Goal: Transaction & Acquisition: Register for event/course

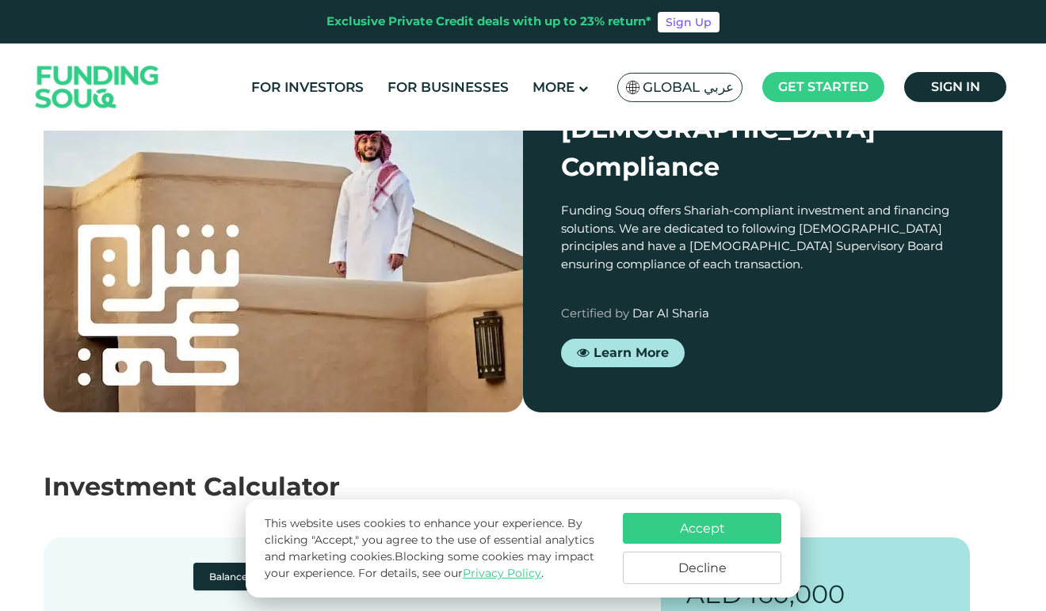
scroll to position [1405, 0]
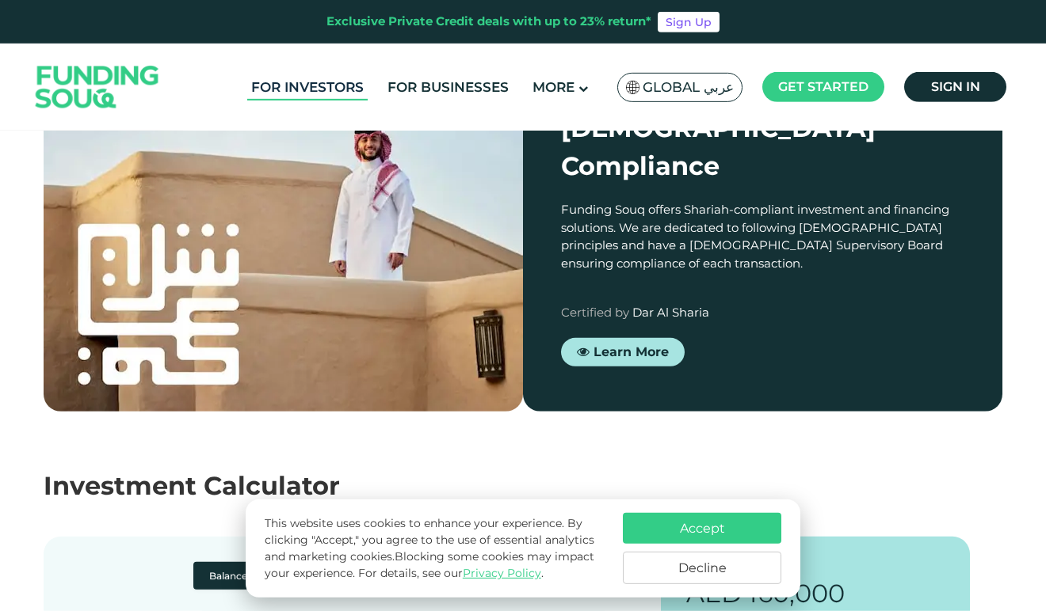
click at [327, 91] on link "For Investors" at bounding box center [307, 87] width 120 height 26
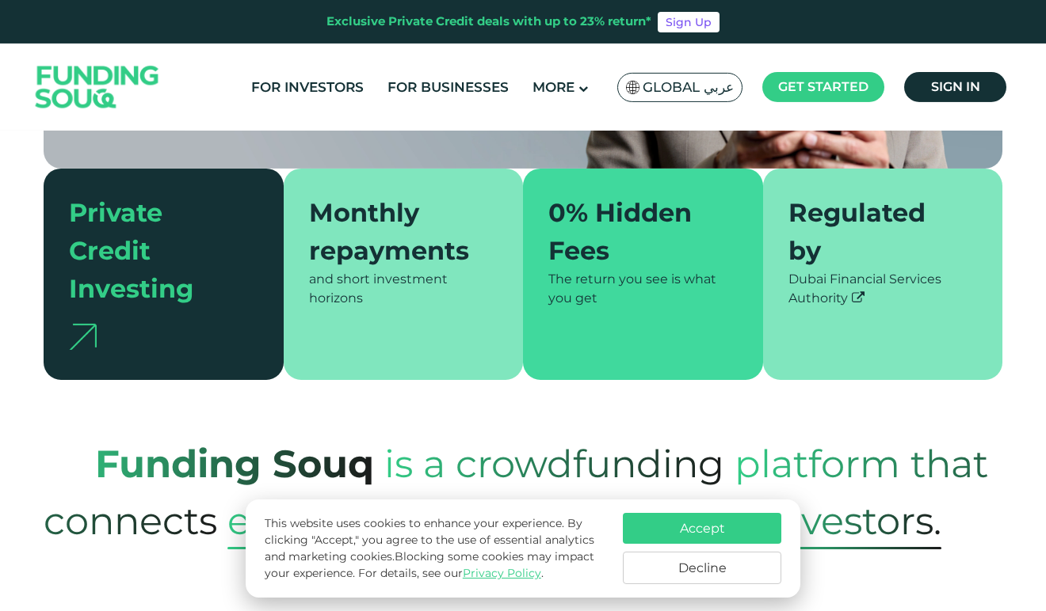
scroll to position [383, 0]
click at [402, 270] on div "and short investment horizons" at bounding box center [403, 289] width 189 height 38
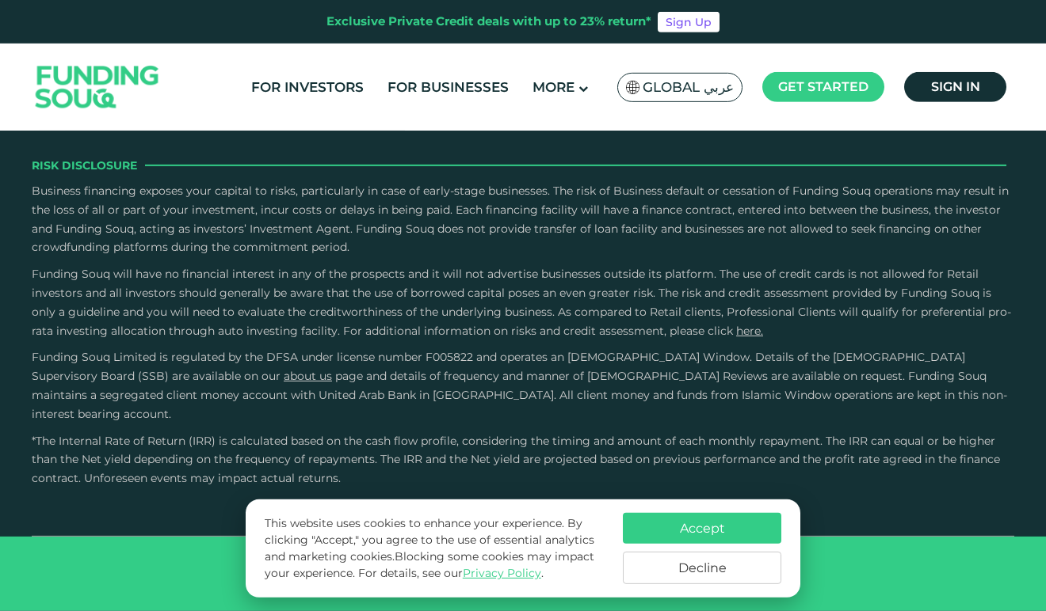
scroll to position [3485, 0]
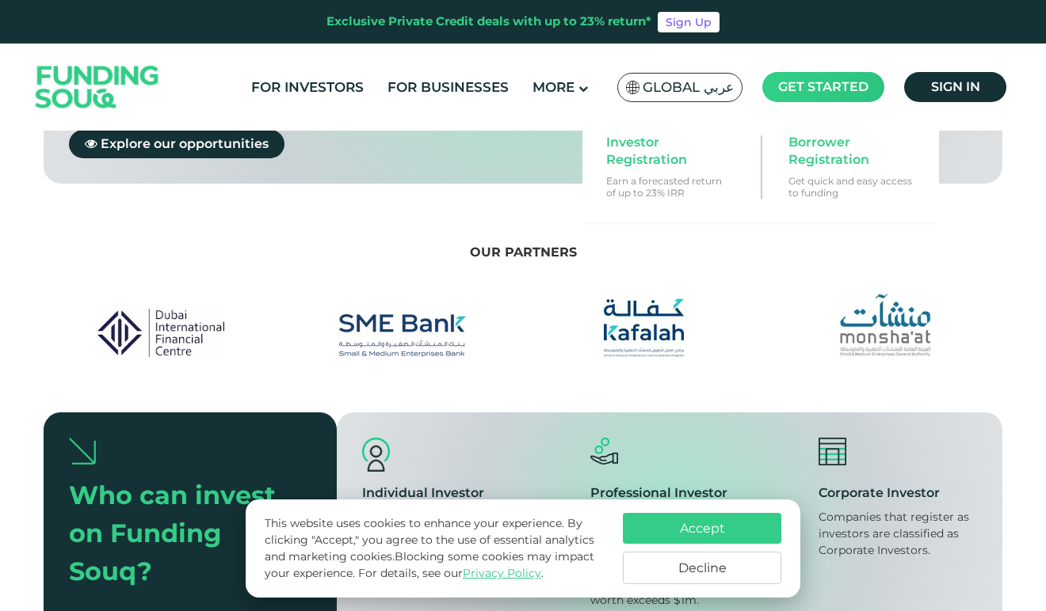
scroll to position [1517, 0]
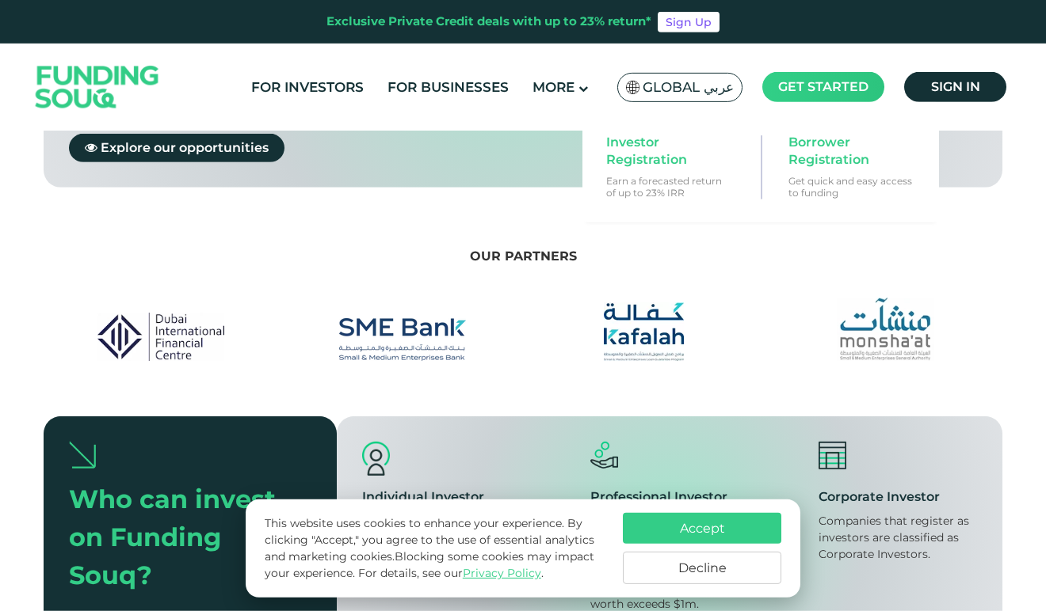
click at [821, 91] on span "Get started" at bounding box center [823, 86] width 90 height 15
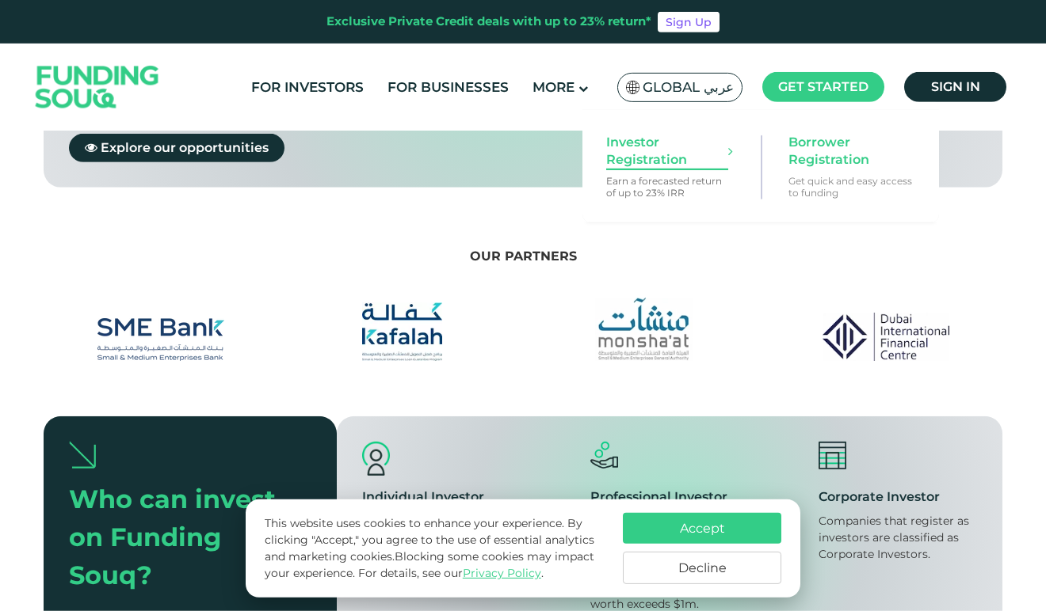
click at [659, 153] on span "Investor Registration" at bounding box center [667, 151] width 122 height 35
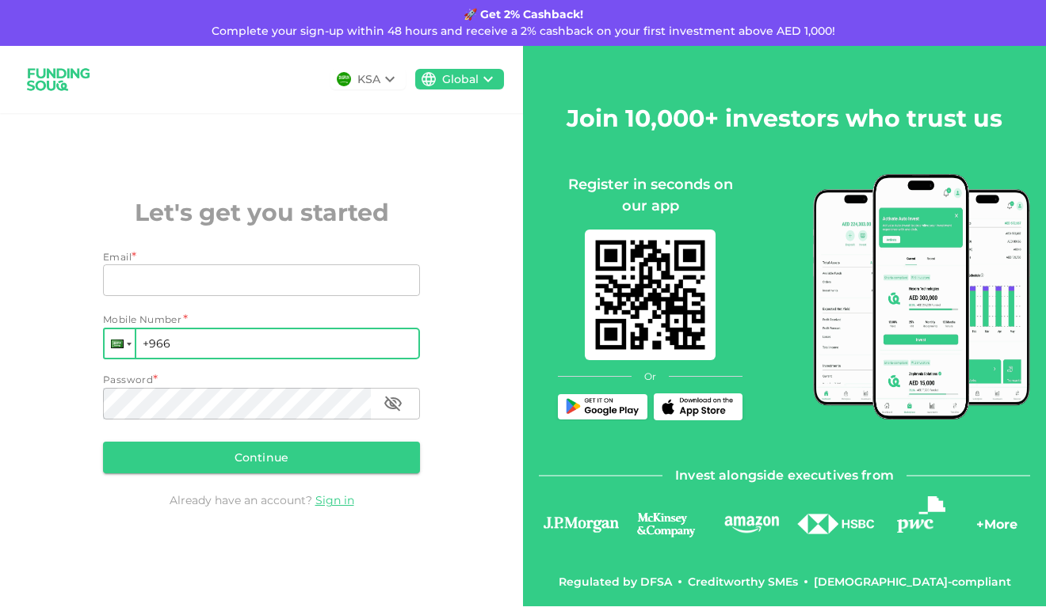
click at [117, 352] on div at bounding box center [120, 343] width 30 height 29
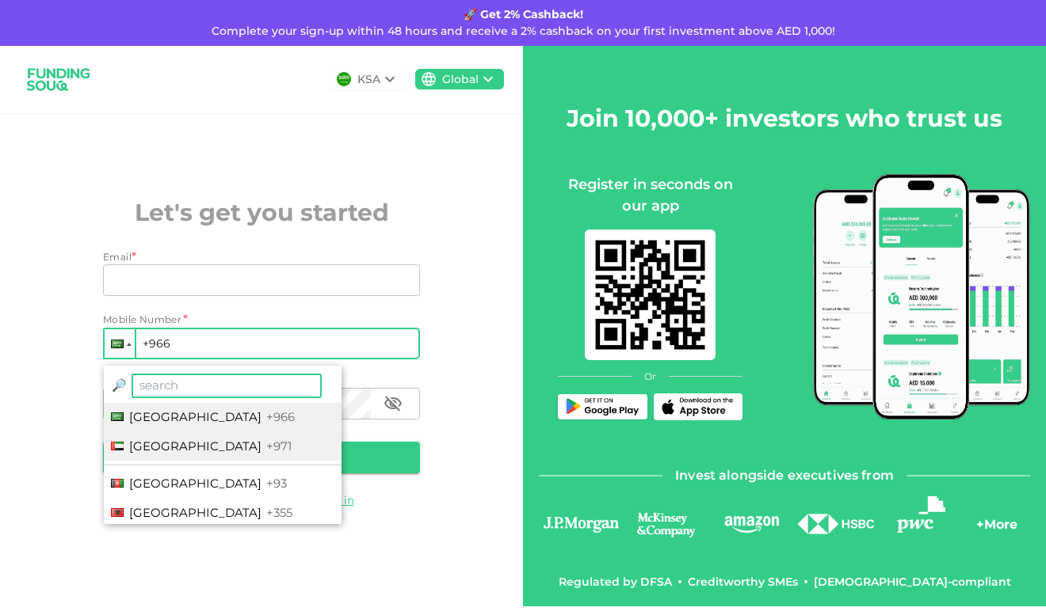
click at [164, 444] on span "[GEOGRAPHIC_DATA]" at bounding box center [195, 446] width 132 height 15
type input "+971"
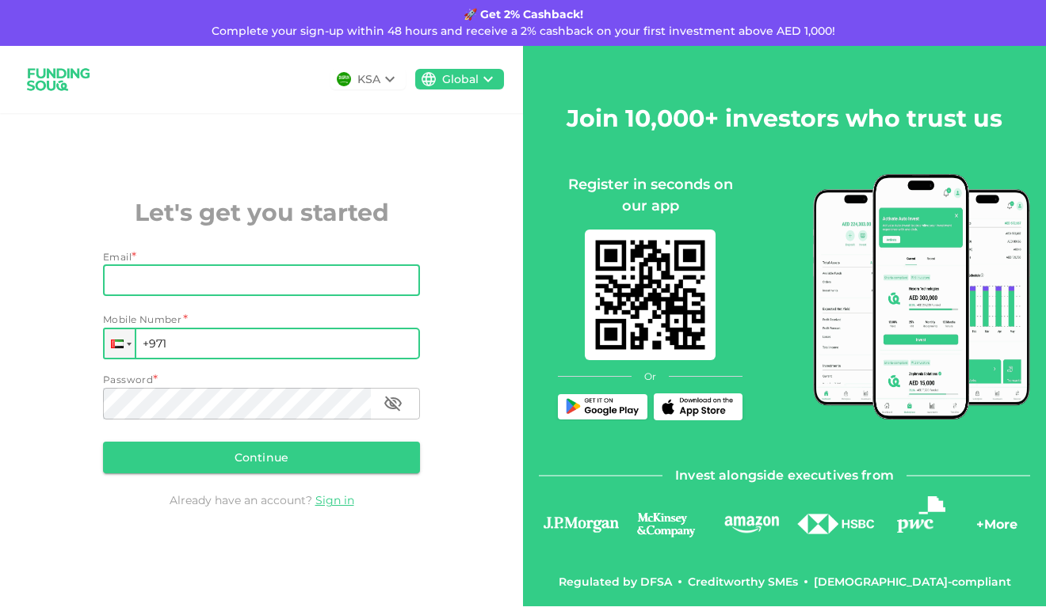
click at [154, 276] on input "Email" at bounding box center [252, 281] width 299 height 32
type input "[EMAIL_ADDRESS][DOMAIN_NAME]"
type input "[PHONE_NUMBER]"
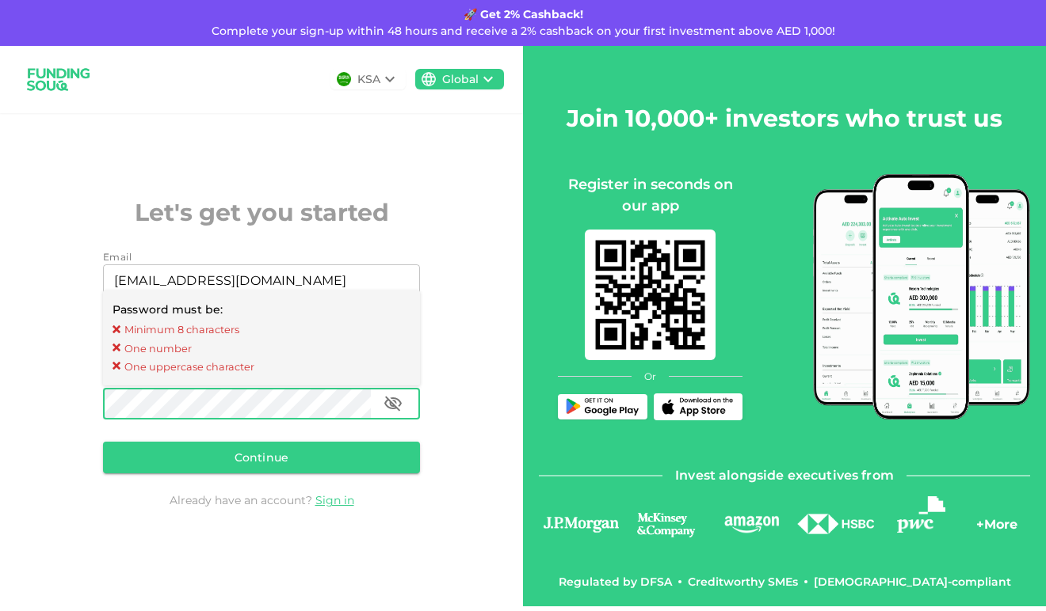
click at [30, 320] on div "KSA Global Let's get you started Email Email ahmed.fazil90@gmail.com Email Mobi…" at bounding box center [261, 326] width 523 height 561
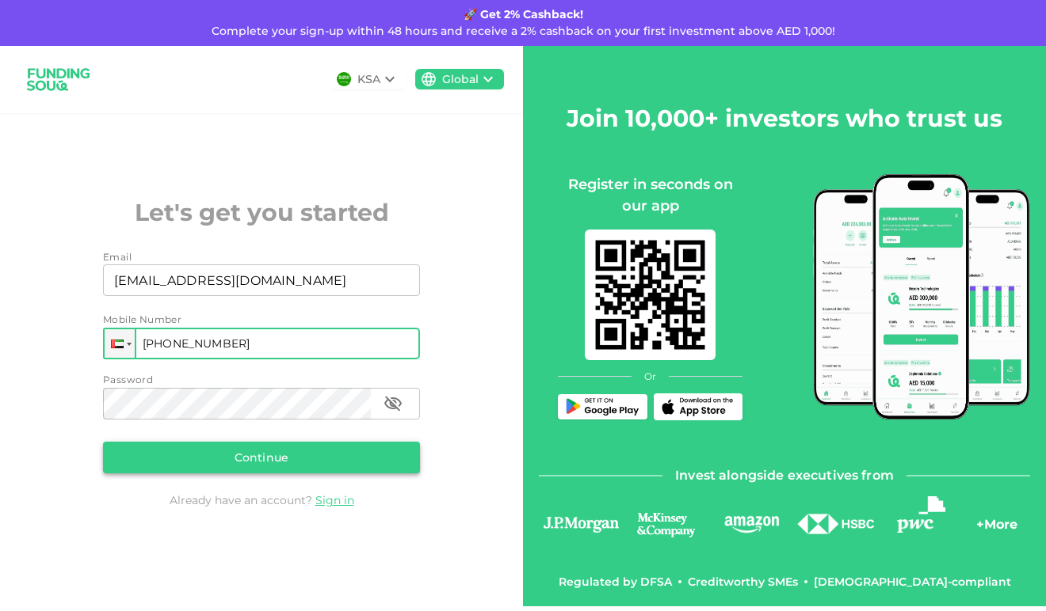
click at [204, 459] on button "Continue" at bounding box center [261, 458] width 317 height 32
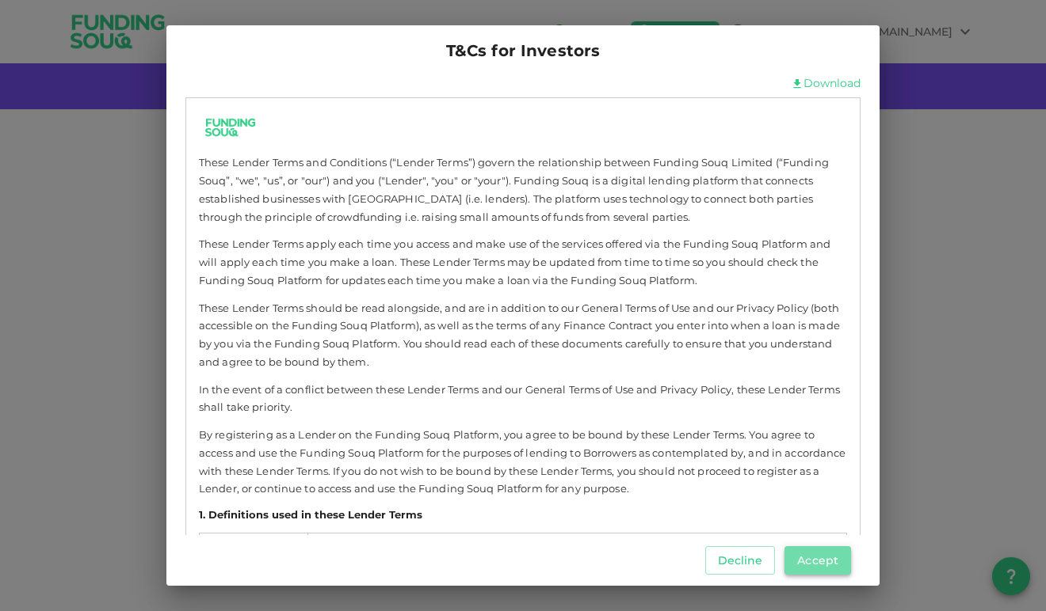
click at [817, 565] on button "Accept" at bounding box center [817, 561] width 67 height 29
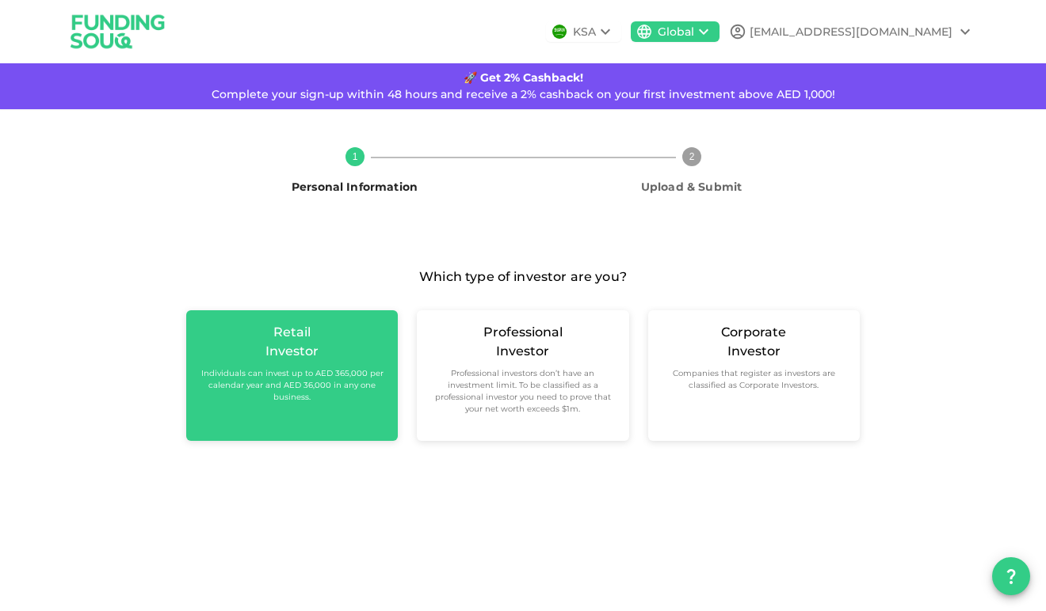
click at [329, 397] on small "Individuals can invest up to AED 365,000 per calendar year and AED 36,000 in an…" at bounding box center [292, 386] width 186 height 36
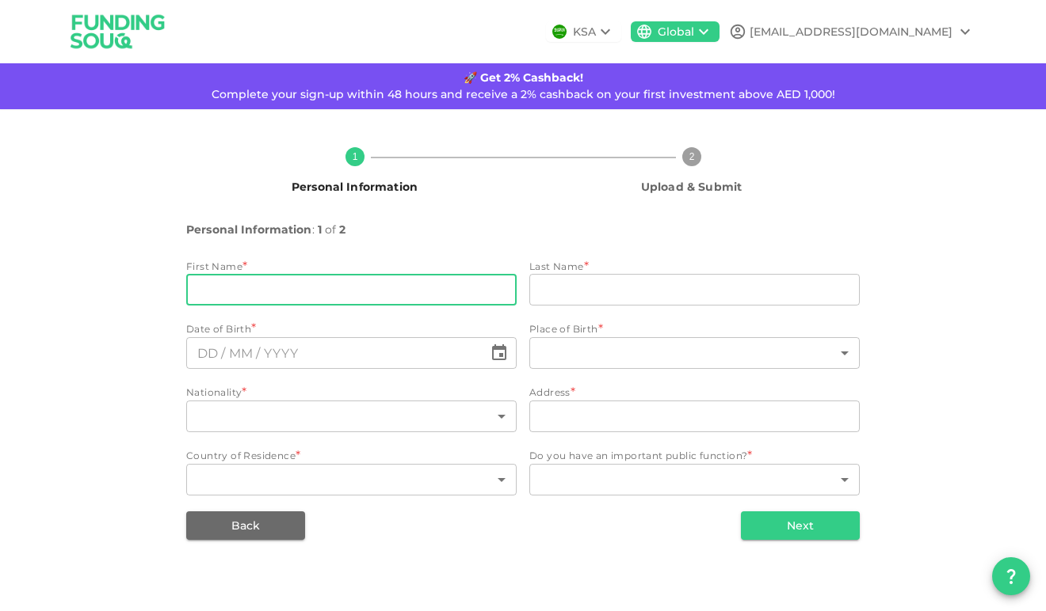
click at [362, 290] on input "firstName" at bounding box center [351, 290] width 330 height 32
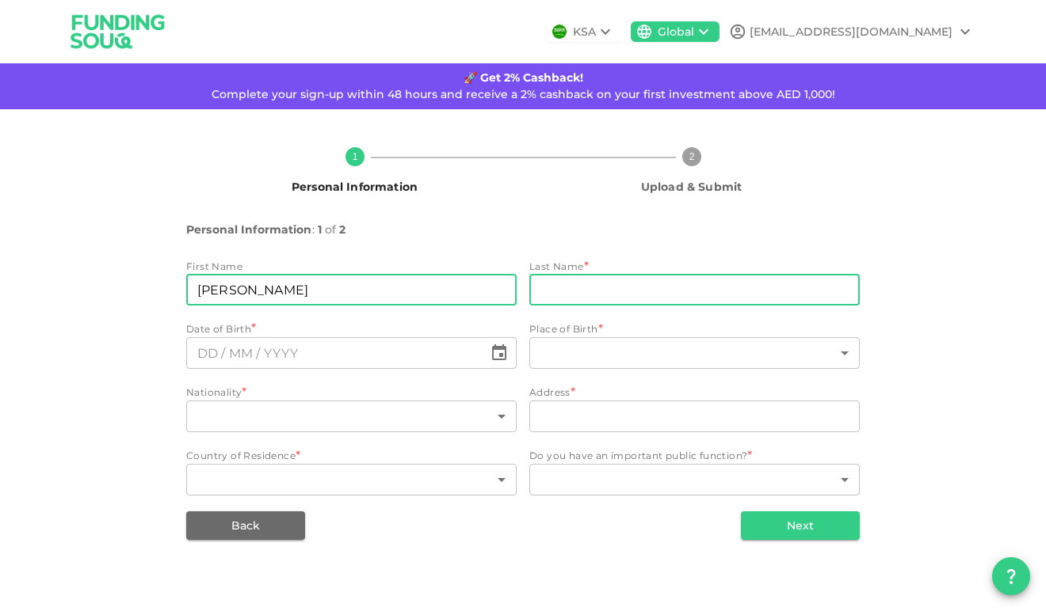
type input "Ahmed fazil"
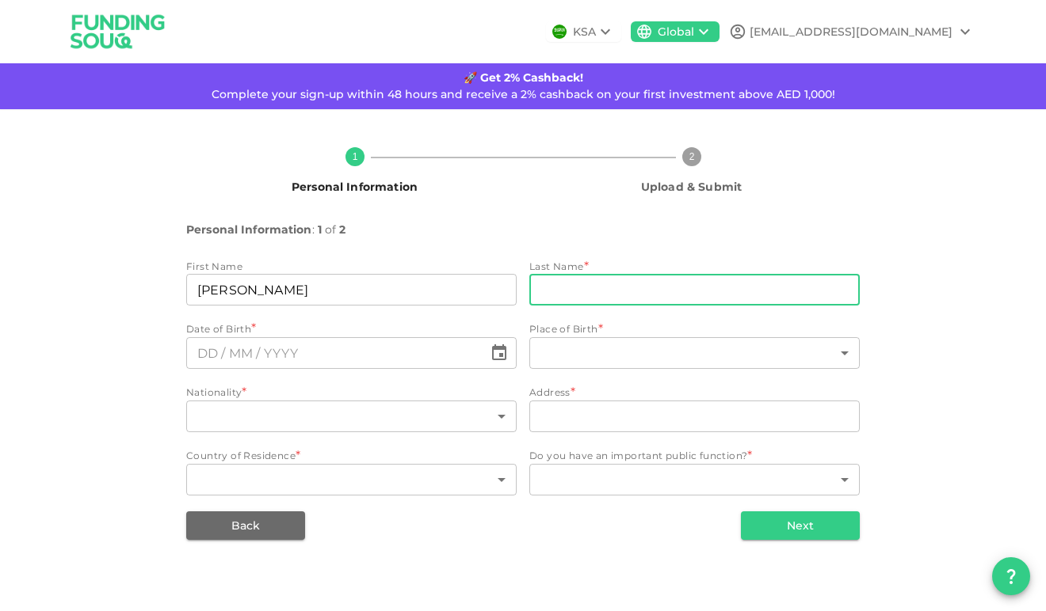
click at [617, 294] on input "lastName" at bounding box center [694, 290] width 330 height 32
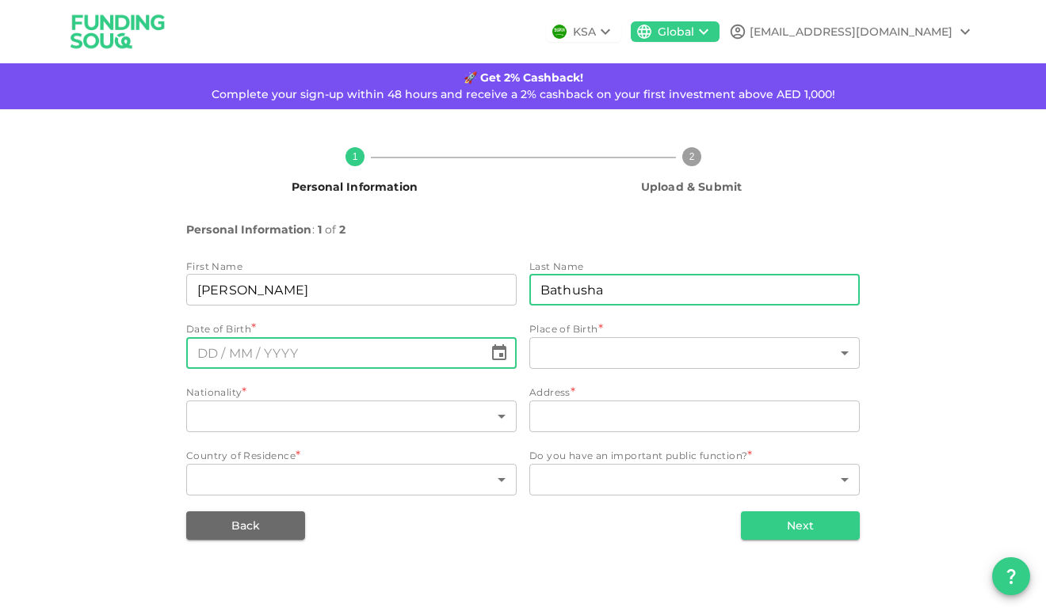
type input "Bathusha"
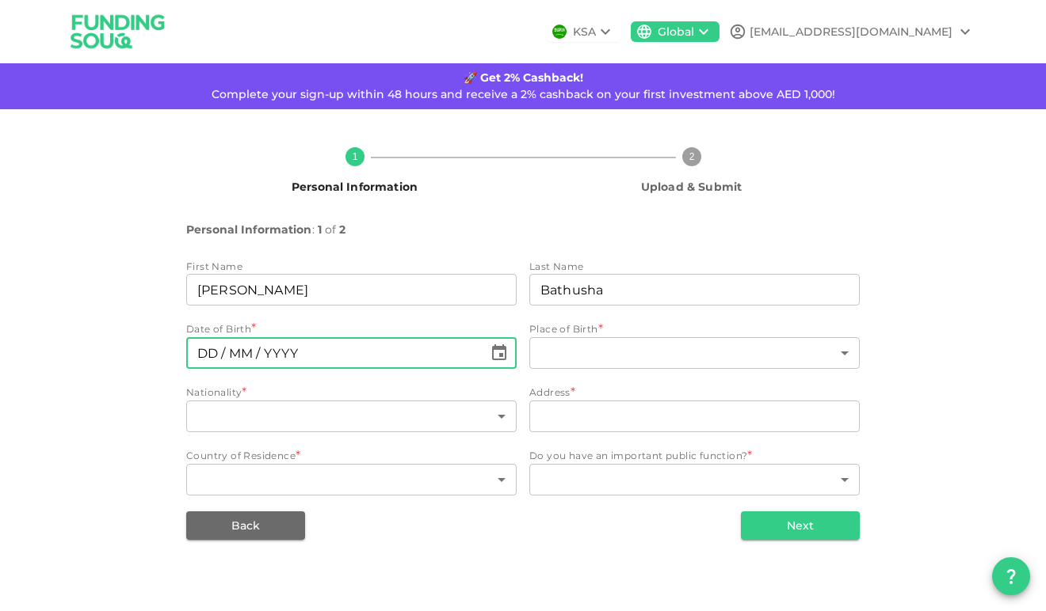
click at [453, 360] on input "⁦⁨DD⁩ / ⁨MM⁩ / ⁨YYYY⁩⁩" at bounding box center [334, 353] width 297 height 32
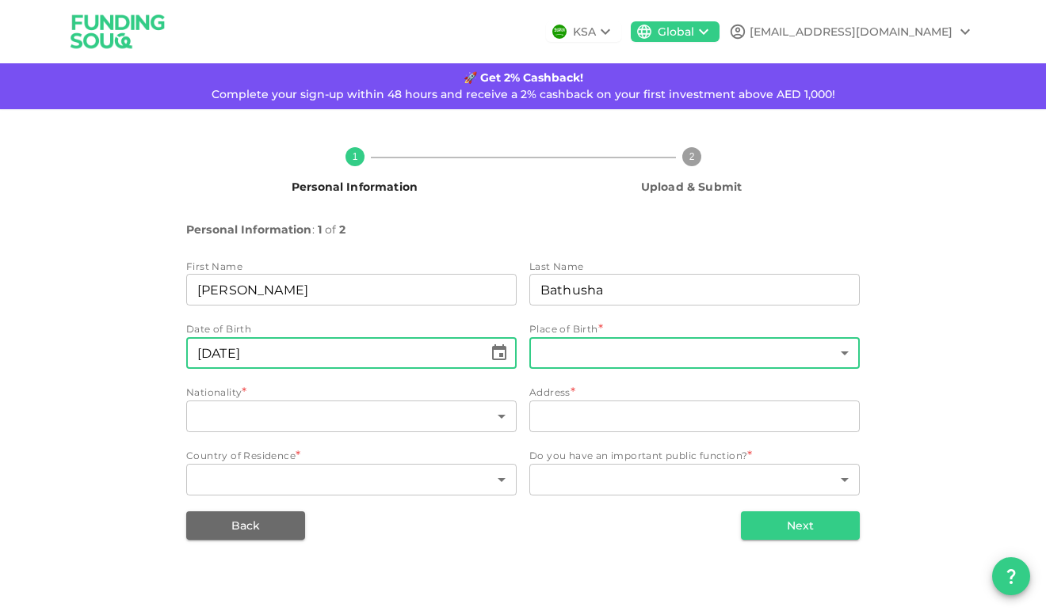
type input "⁦⁨29⁩ / ⁨07⁩ / ⁨1990⁩⁩"
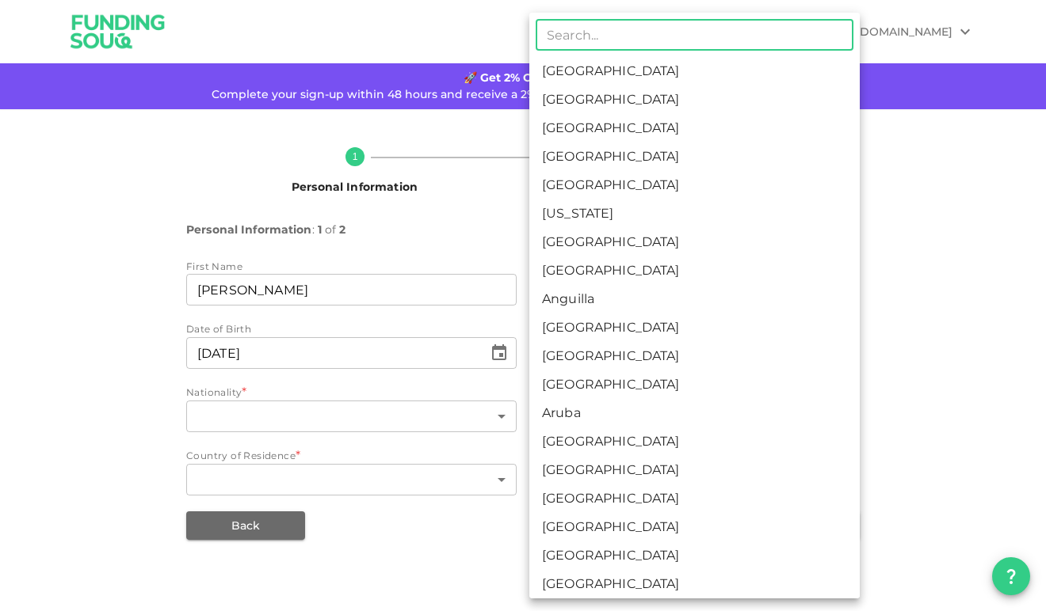
click at [596, 360] on body "KSA Global ahmed.fazil90@gmail.com 🚀 Get 2% Cashback! Complete your sign-up wit…" at bounding box center [523, 305] width 1046 height 611
type input "in"
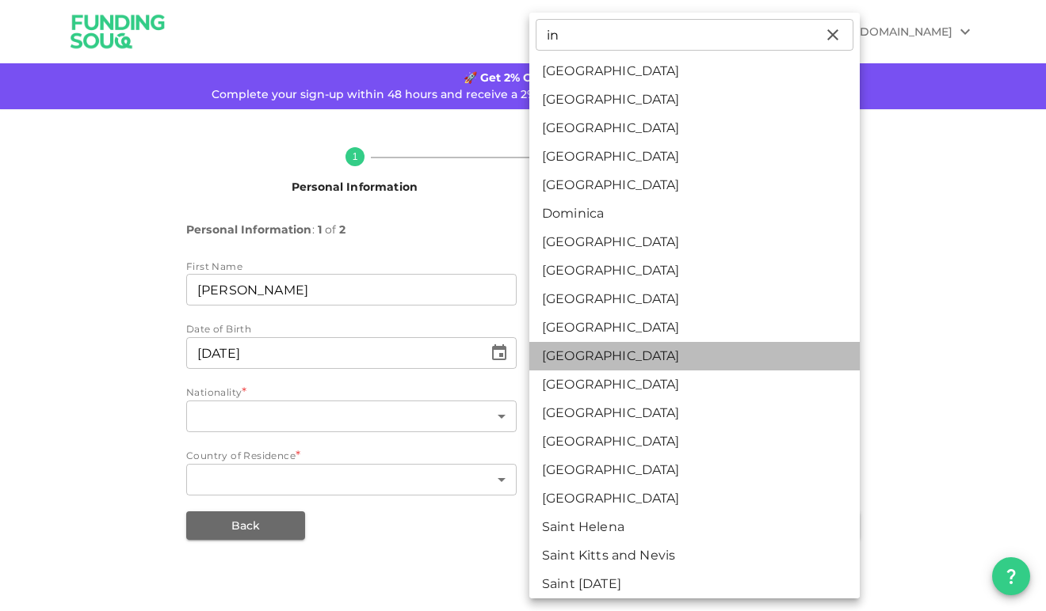
click at [625, 360] on li "India" at bounding box center [694, 356] width 330 height 29
type input "88"
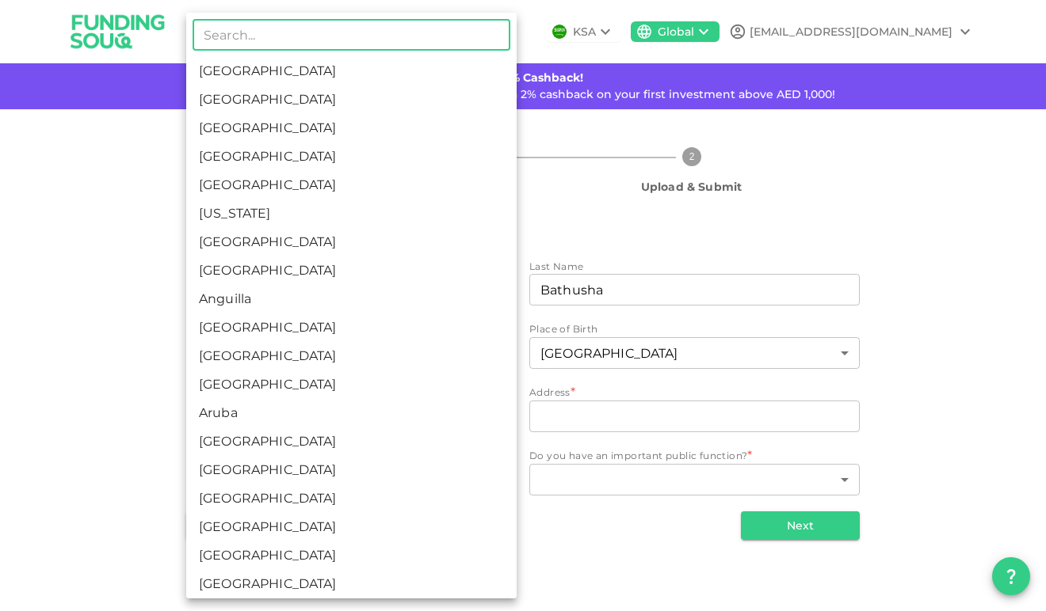
click at [482, 422] on body "KSA Global ahmed.fazil90@gmail.com 🚀 Get 2% Cashback! Complete your sign-up wit…" at bounding box center [523, 305] width 1046 height 611
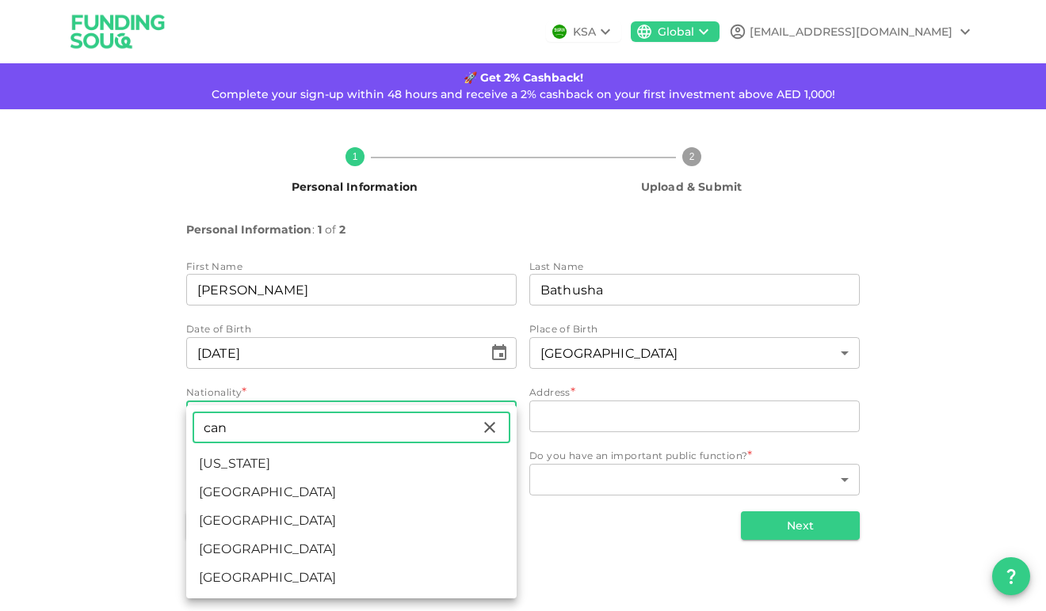
type input "can"
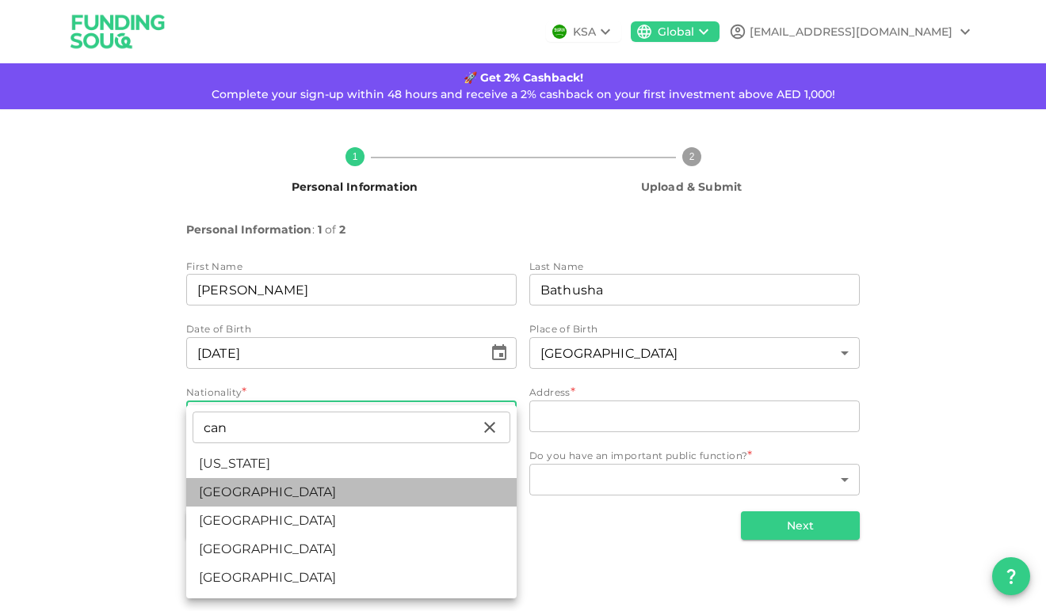
click at [333, 489] on li "Canada" at bounding box center [351, 492] width 330 height 29
type input "36"
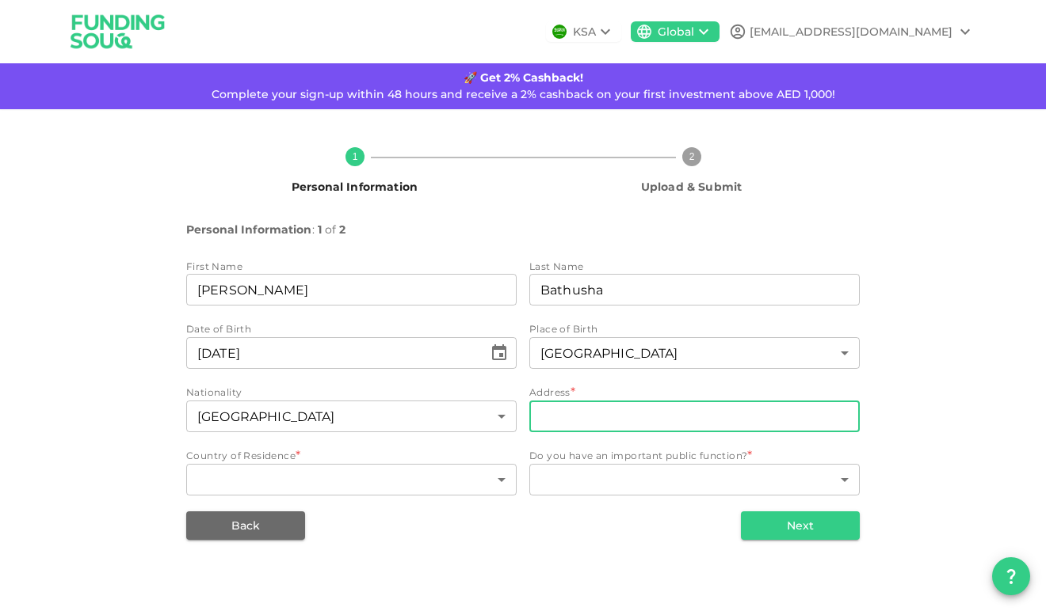
click at [580, 424] on input "address" at bounding box center [694, 417] width 330 height 32
type input "197 Odora, Damac Hills 2, Dubai"
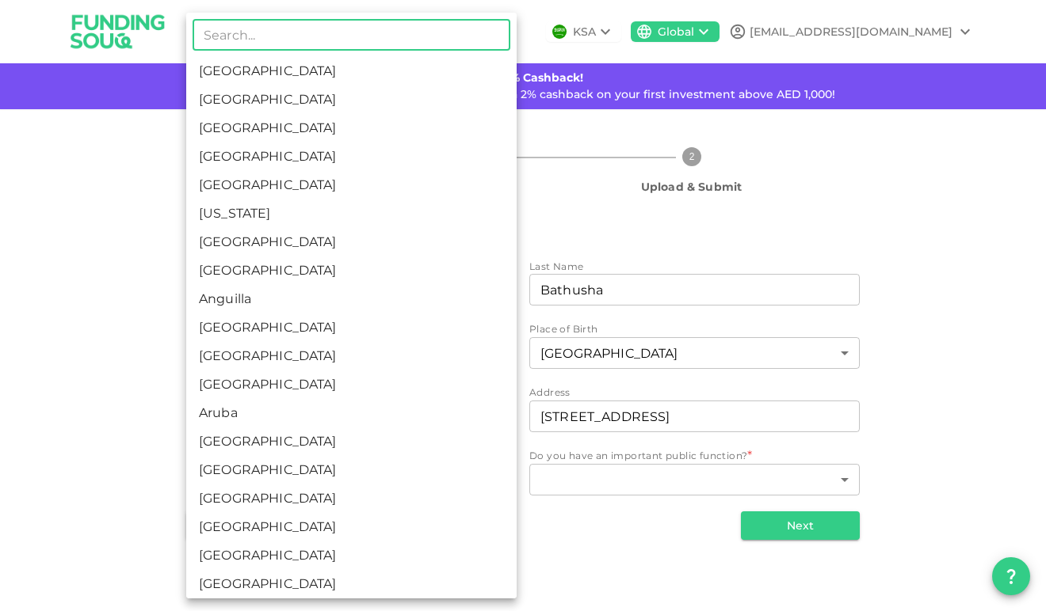
click at [489, 482] on body "KSA Global ahmed.fazil90@gmail.com 🚀 Get 2% Cashback! Complete your sign-up wit…" at bounding box center [523, 305] width 1046 height 611
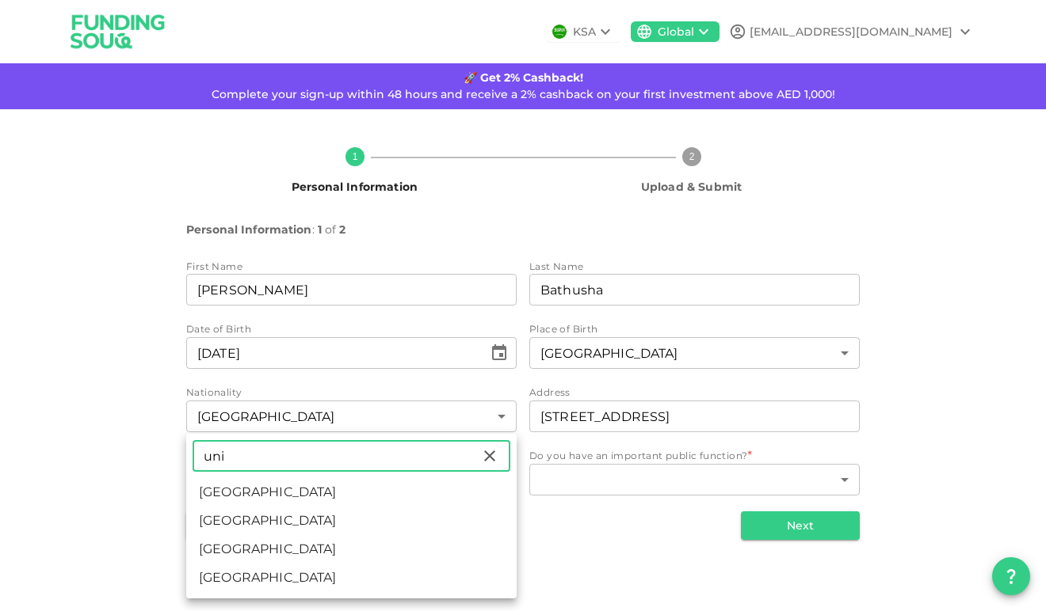
type input "uni"
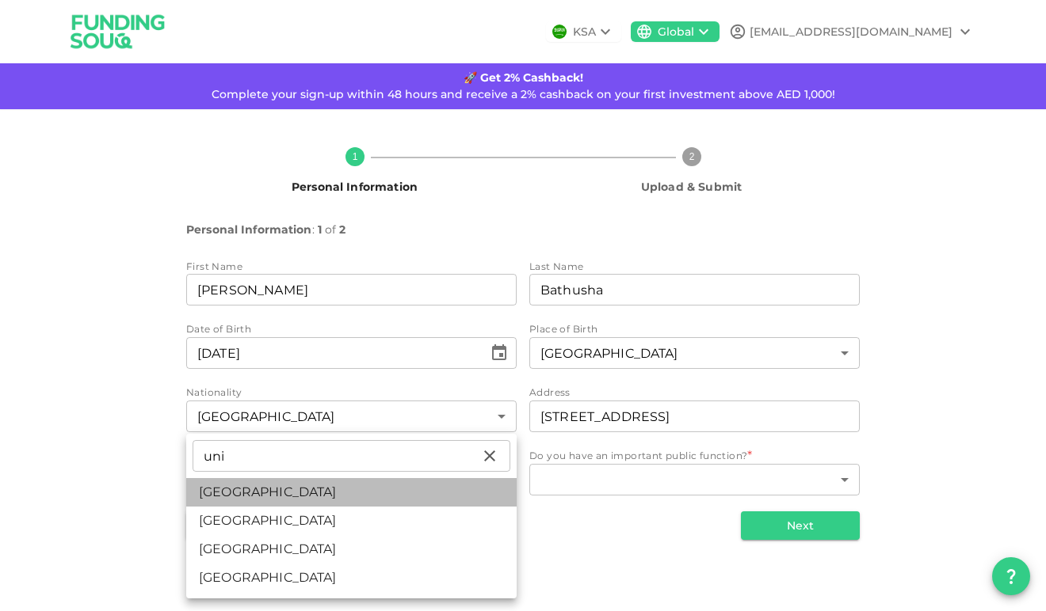
click at [417, 494] on li "United Arab Emirates" at bounding box center [351, 492] width 330 height 29
type input "2"
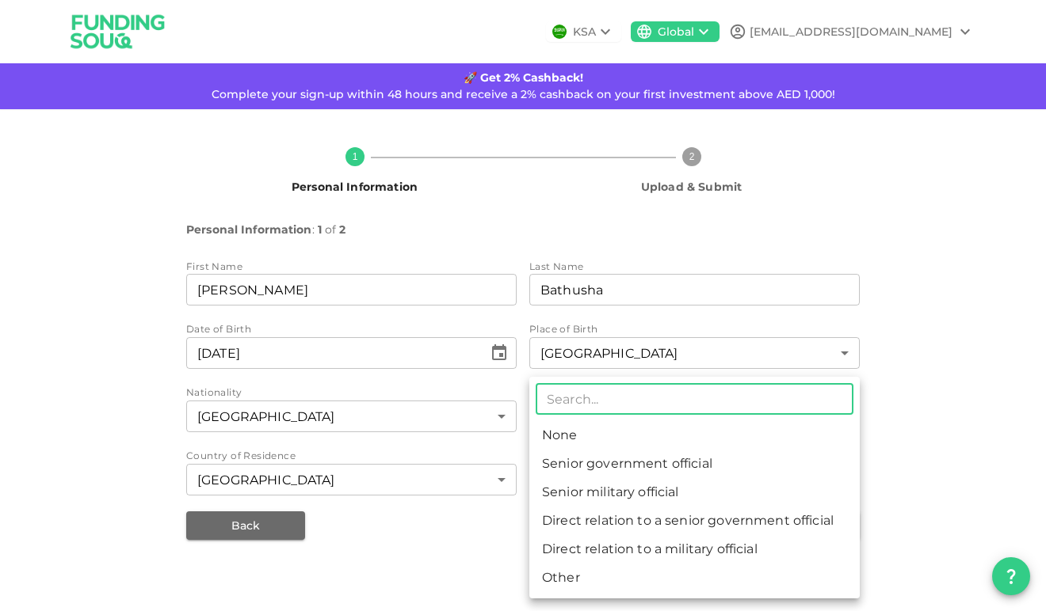
click at [634, 484] on body "KSA Global ahmed.fazil90@gmail.com 🚀 Get 2% Cashback! Complete your sign-up wit…" at bounding box center [523, 305] width 1046 height 611
click at [627, 445] on li "None" at bounding box center [694, 435] width 330 height 29
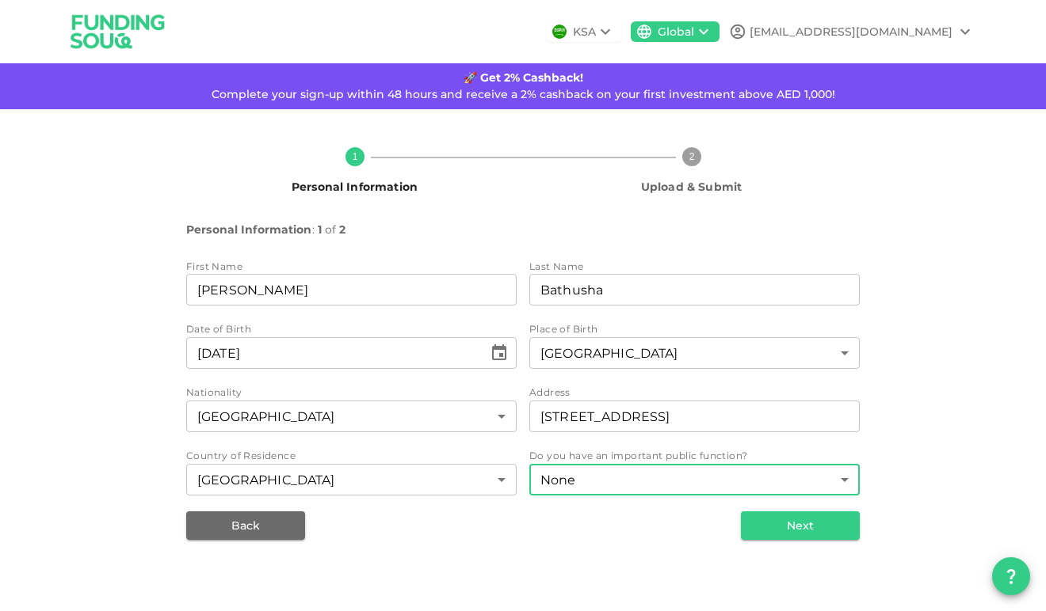
type input "1"
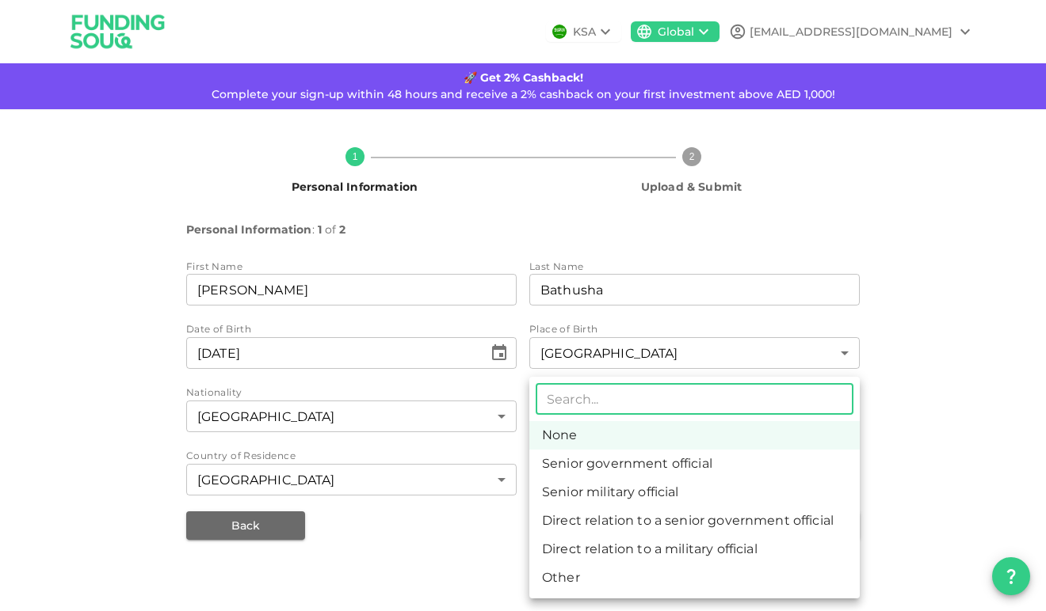
click at [782, 494] on body "KSA Global ahmed.fazil90@gmail.com 🚀 Get 2% Cashback! Complete your sign-up wit…" at bounding box center [523, 305] width 1046 height 611
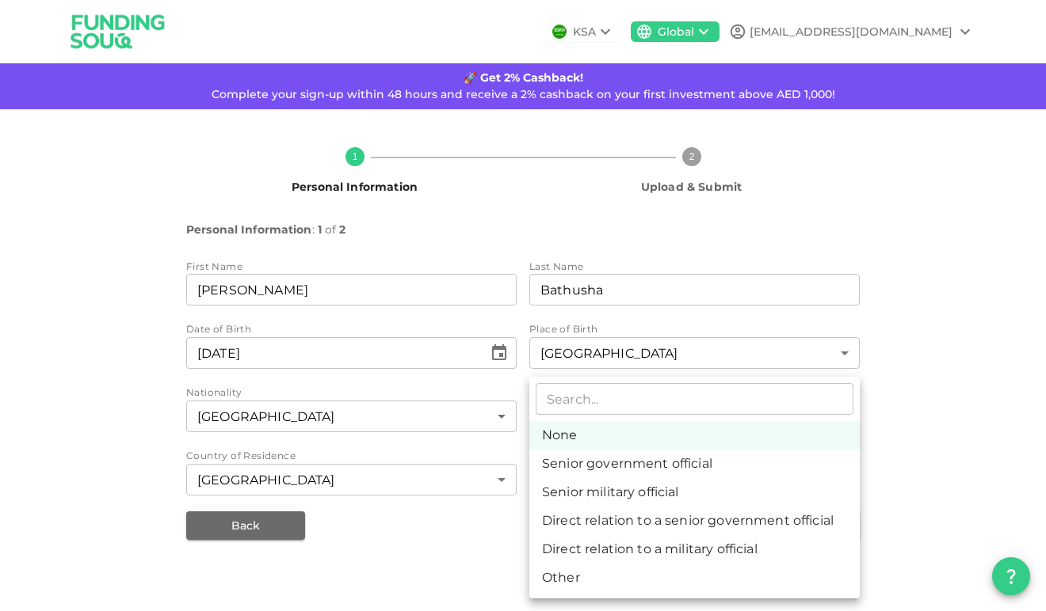
click at [905, 470] on div at bounding box center [523, 305] width 1046 height 611
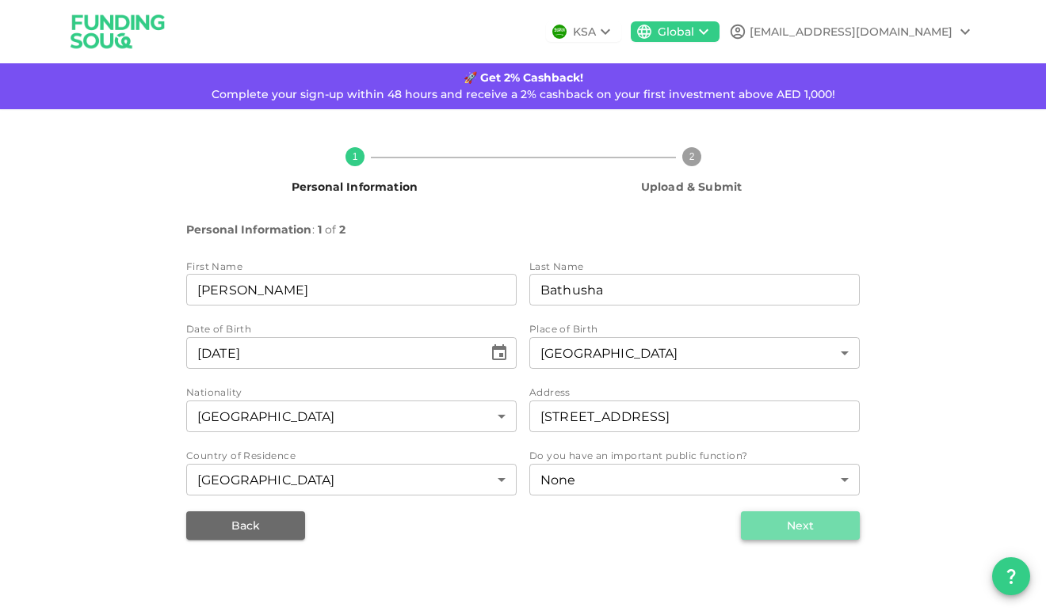
click at [796, 527] on button "Next" at bounding box center [800, 526] width 119 height 29
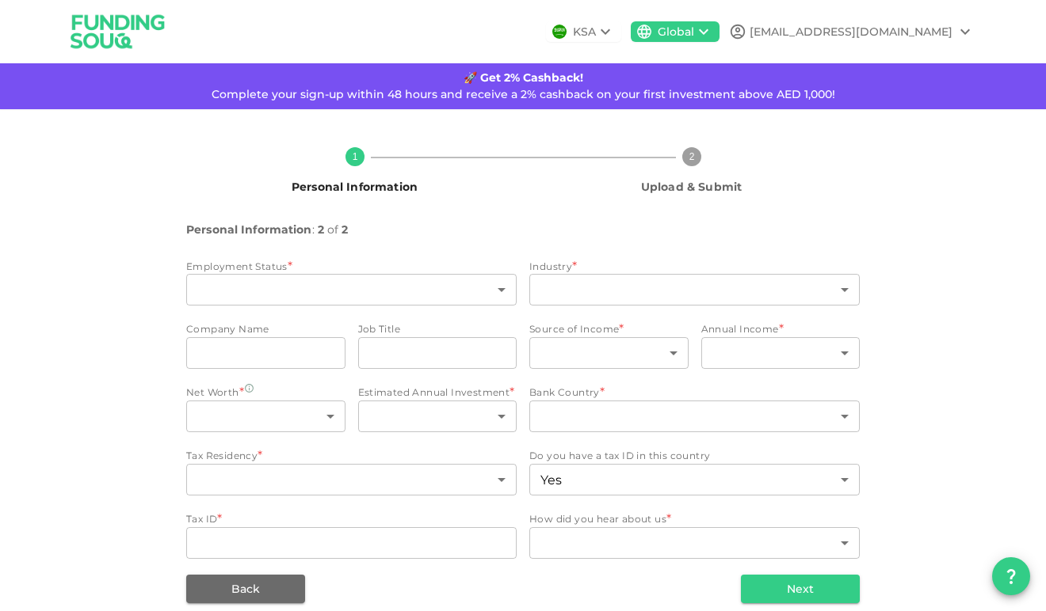
type input "2"
type input "false"
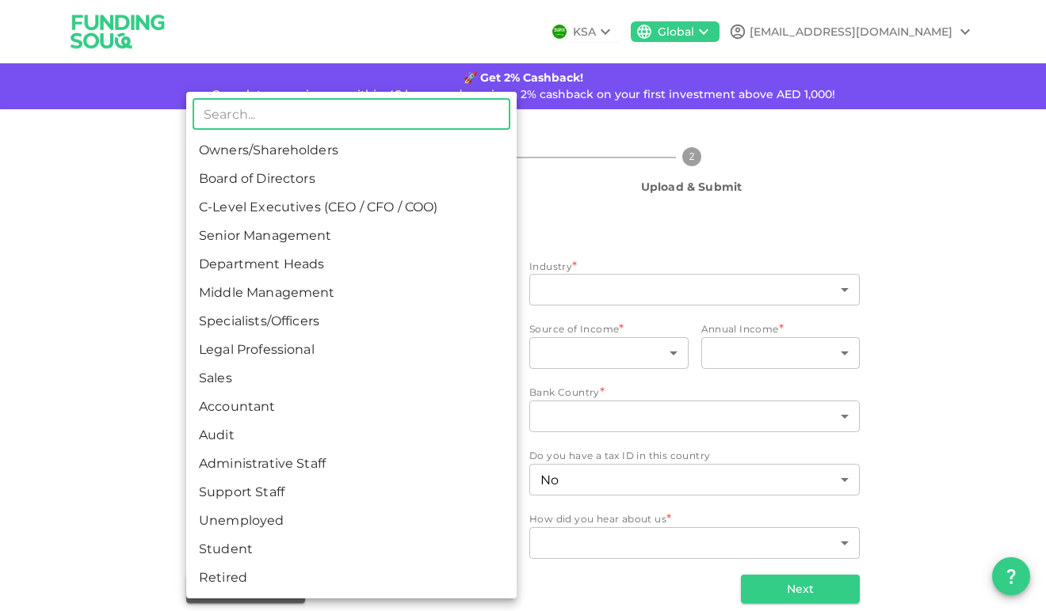
click at [486, 290] on body "KSA Global ahmed.fazil90@gmail.com 🚀 Get 2% Cashback! Complete your sign-up wit…" at bounding box center [523, 305] width 1046 height 611
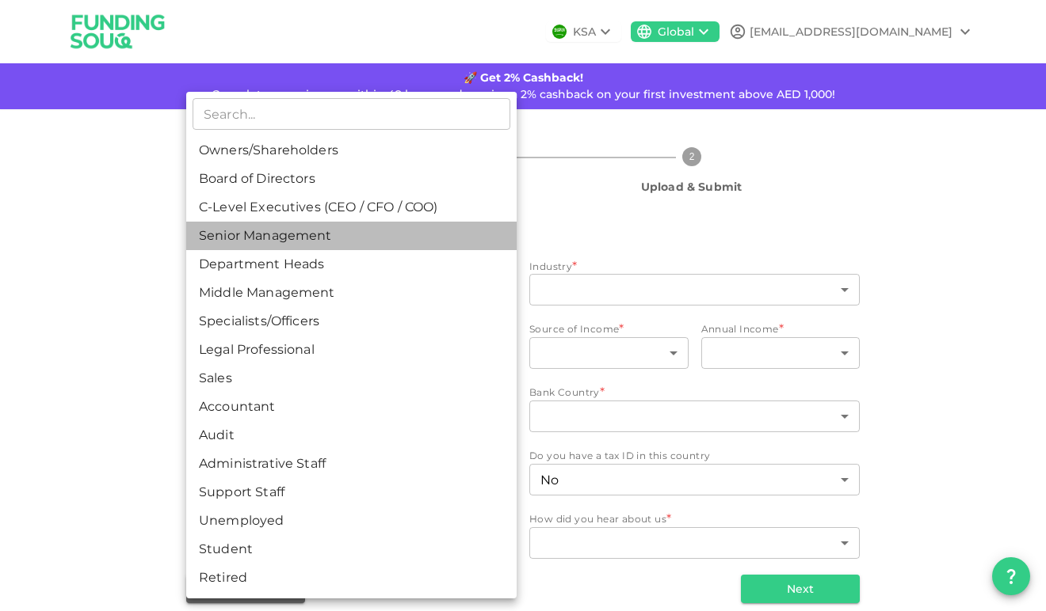
click at [332, 242] on li "Senior Management" at bounding box center [351, 236] width 330 height 29
type input "4"
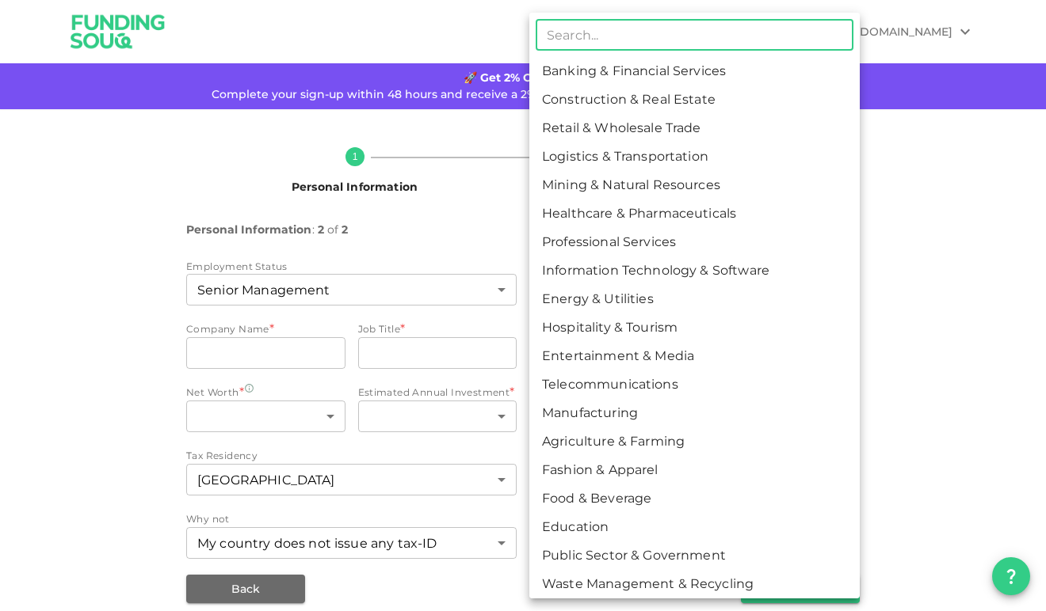
click at [638, 282] on body "KSA Global ahmed.fazil90@gmail.com 🚀 Get 2% Cashback! Complete your sign-up wit…" at bounding box center [523, 305] width 1046 height 611
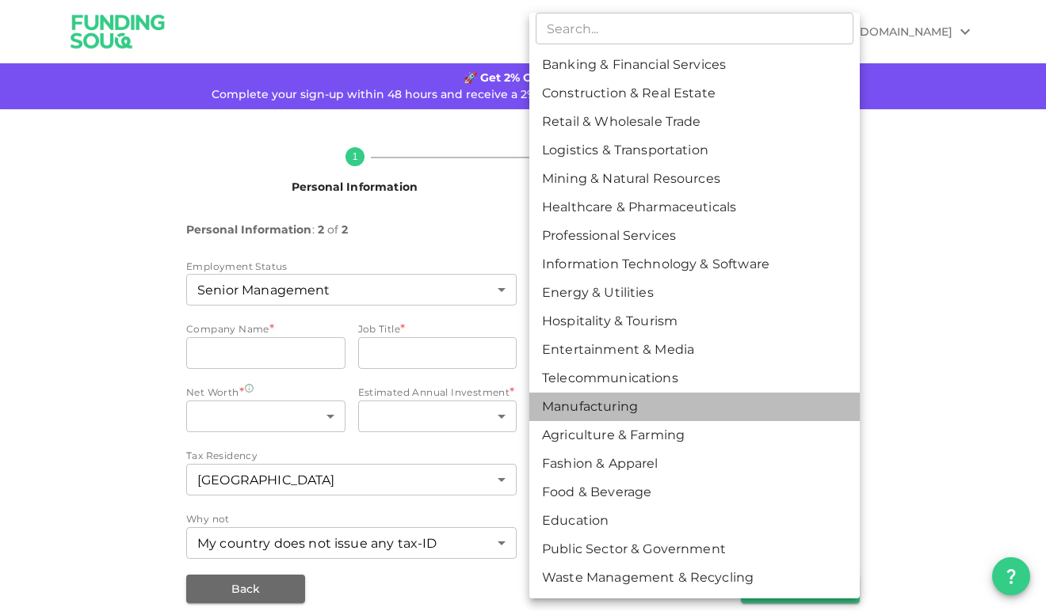
click at [662, 411] on li "Manufacturing" at bounding box center [694, 407] width 330 height 29
type input "13"
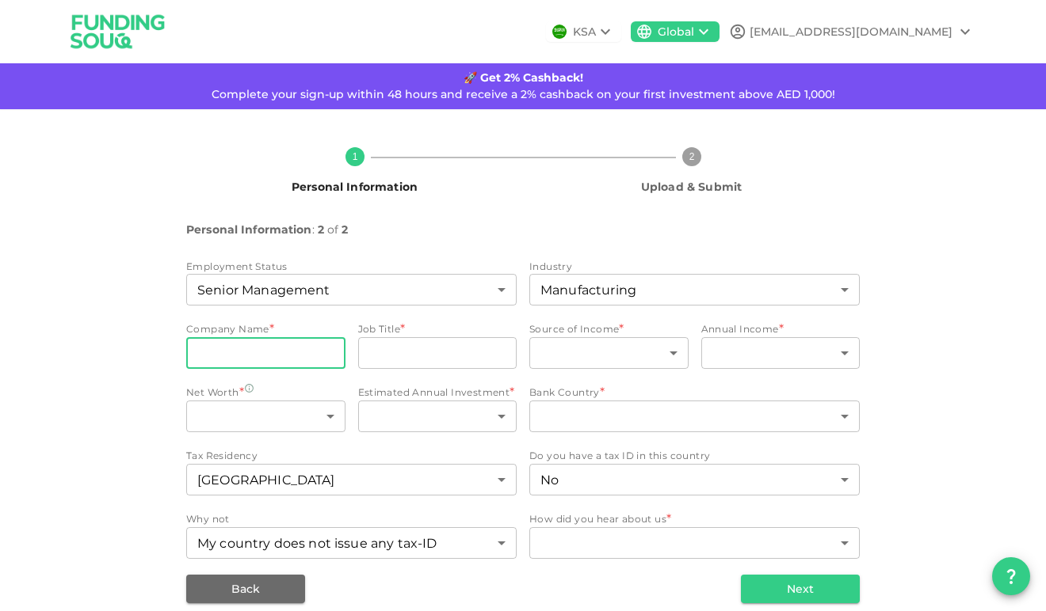
click at [265, 344] on input "companyName" at bounding box center [265, 353] width 159 height 32
type input "Amazon"
type input "S"
type input "Q"
type input "Q Express"
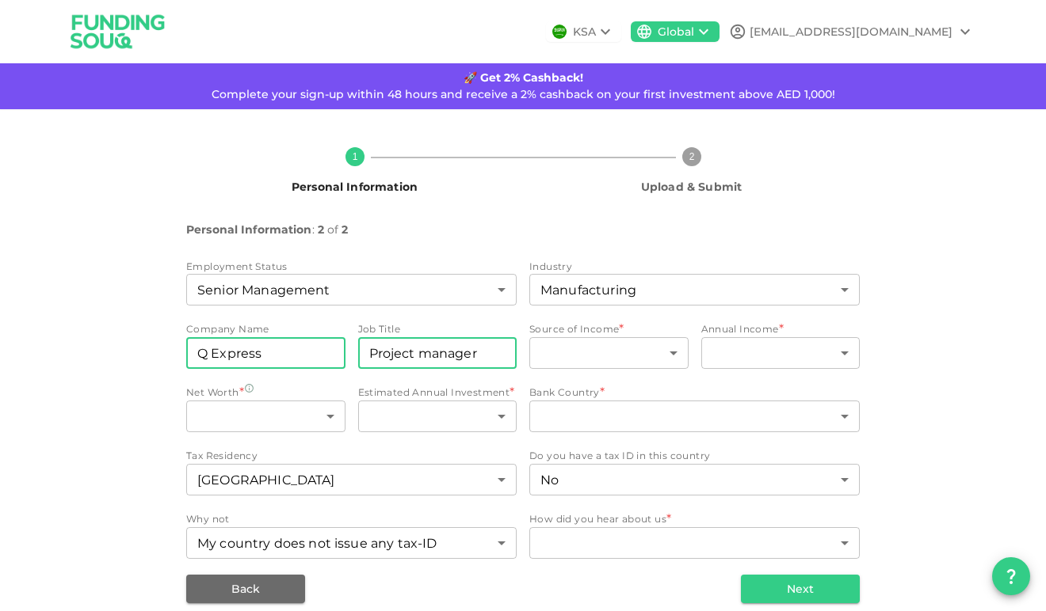
type input "Project manager"
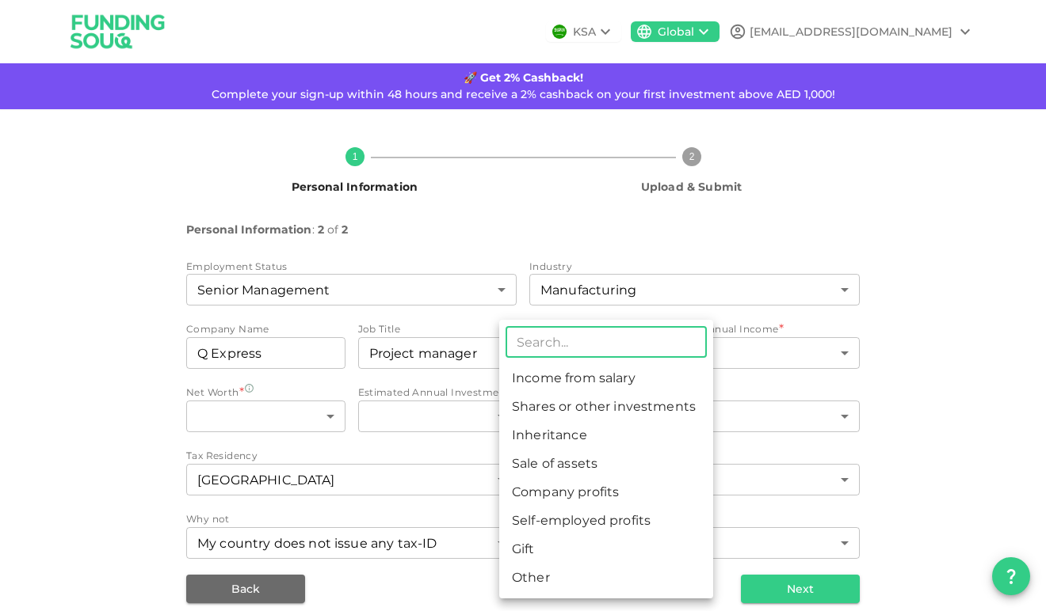
click at [616, 359] on body "KSA Global ahmed.fazil90@gmail.com 🚀 Get 2% Cashback! Complete your sign-up wit…" at bounding box center [523, 305] width 1046 height 611
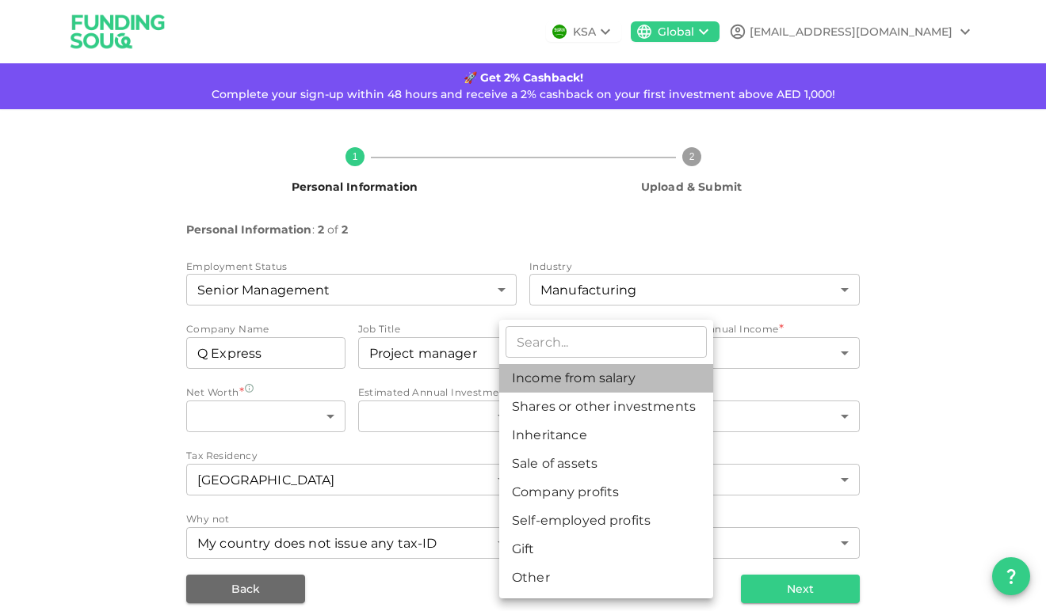
click at [607, 385] on li "Income from salary" at bounding box center [606, 378] width 214 height 29
type input "1"
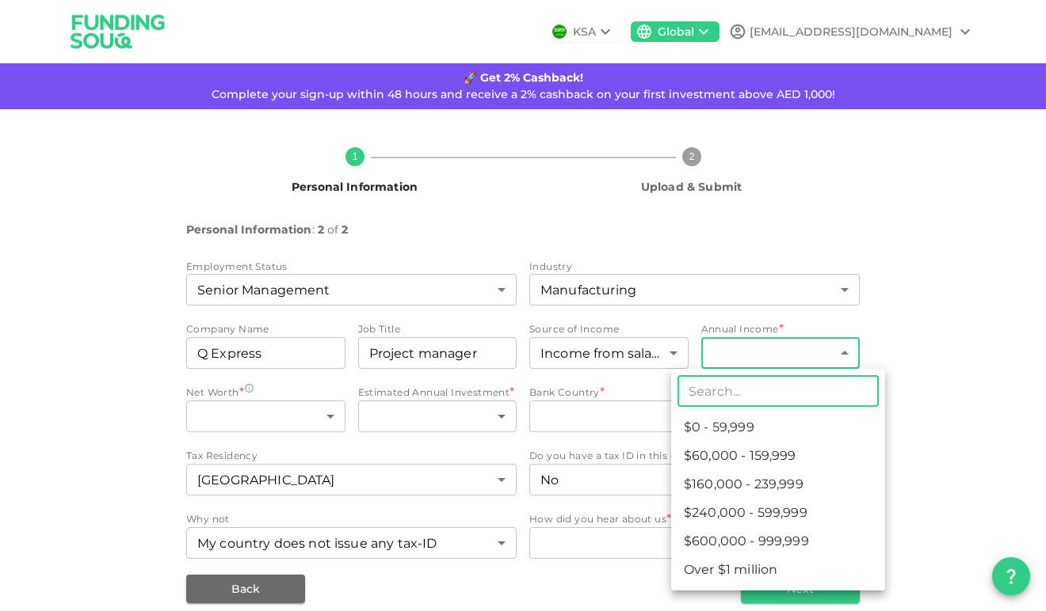
click at [771, 364] on body "KSA Global ahmed.fazil90@gmail.com 🚀 Get 2% Cashback! Complete your sign-up wit…" at bounding box center [523, 305] width 1046 height 611
click at [756, 510] on li "$240,000 - 599,999" at bounding box center [778, 513] width 214 height 29
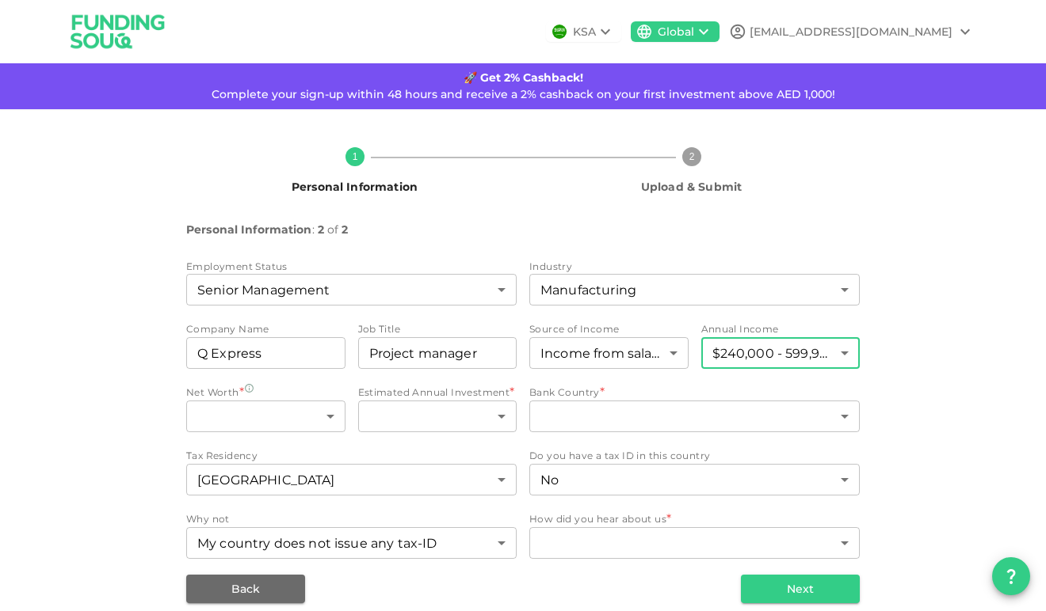
type input "4"
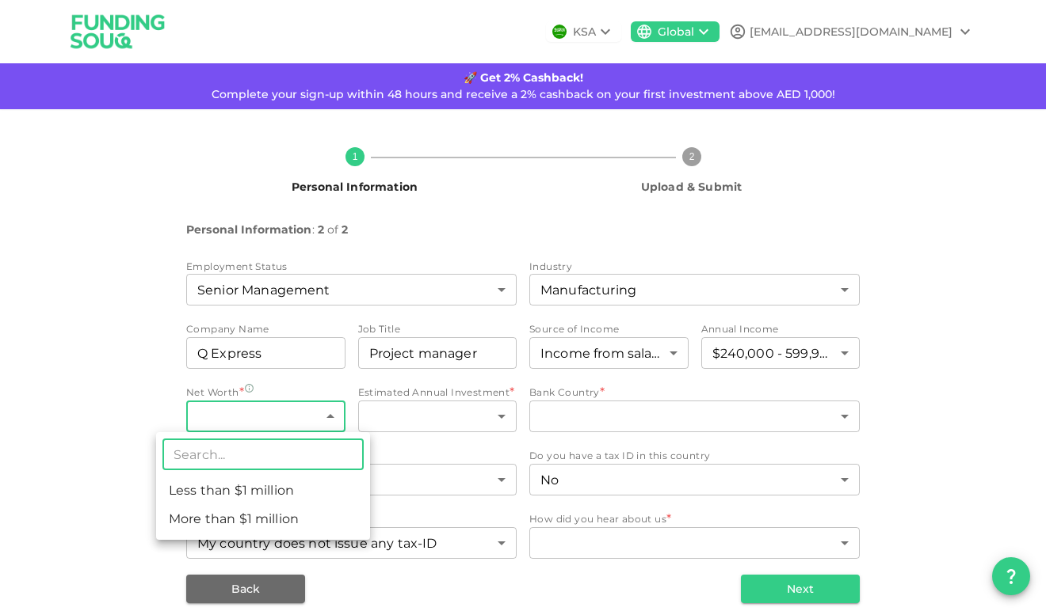
click at [307, 421] on body "KSA Global ahmed.fazil90@gmail.com 🚀 Get 2% Cashback! Complete your sign-up wit…" at bounding box center [523, 305] width 1046 height 611
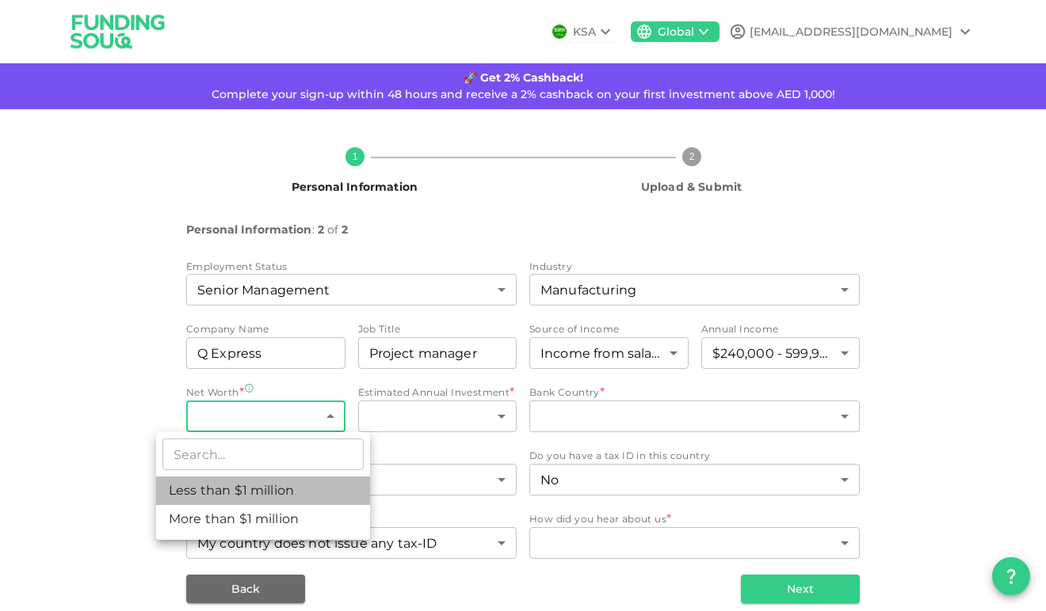
click at [280, 496] on li "Less than $1 million" at bounding box center [263, 491] width 214 height 29
type input "1"
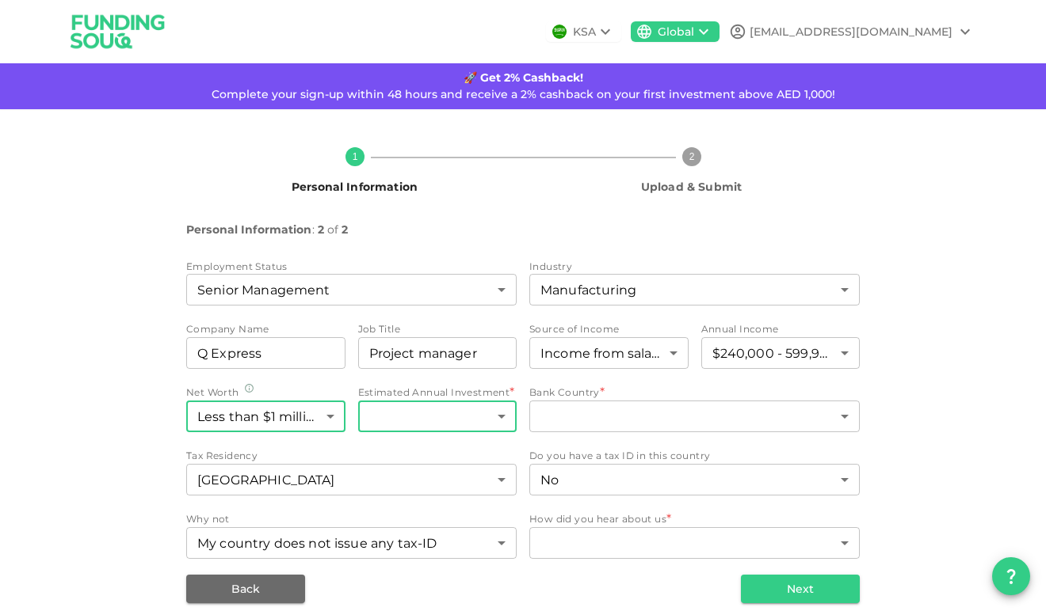
click at [507, 431] on body "KSA Global ahmed.fazil90@gmail.com 🚀 Get 2% Cashback! Complete your sign-up wit…" at bounding box center [523, 305] width 1046 height 611
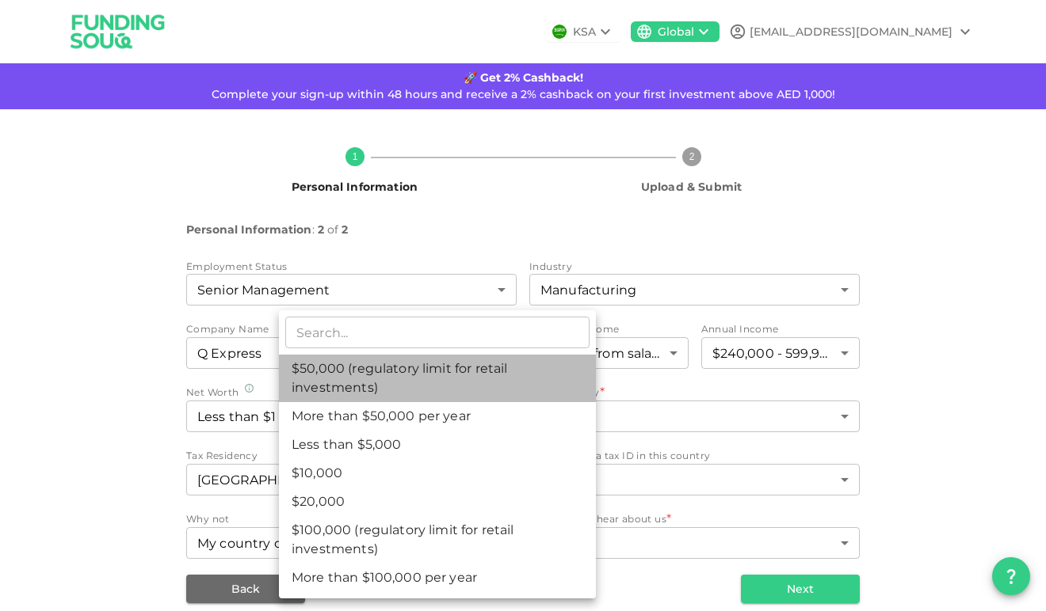
click at [444, 386] on li "$50,000 (regulatory limit for retail investments)" at bounding box center [437, 379] width 317 height 48
type input "4"
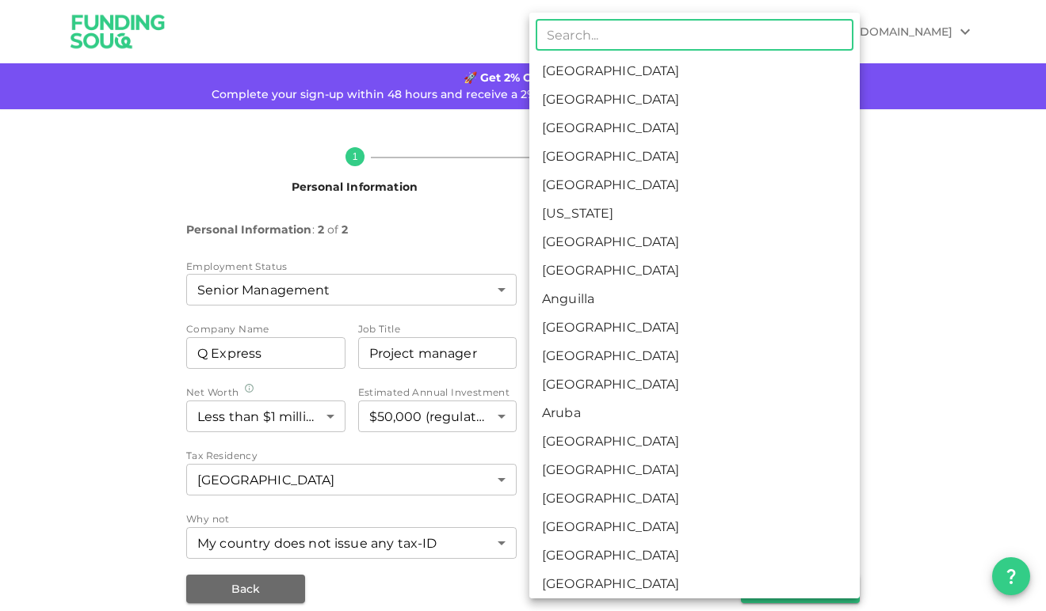
click at [608, 416] on body "KSA Global ahmed.fazil90@gmail.com 🚀 Get 2% Cashback! Complete your sign-up wit…" at bounding box center [523, 305] width 1046 height 611
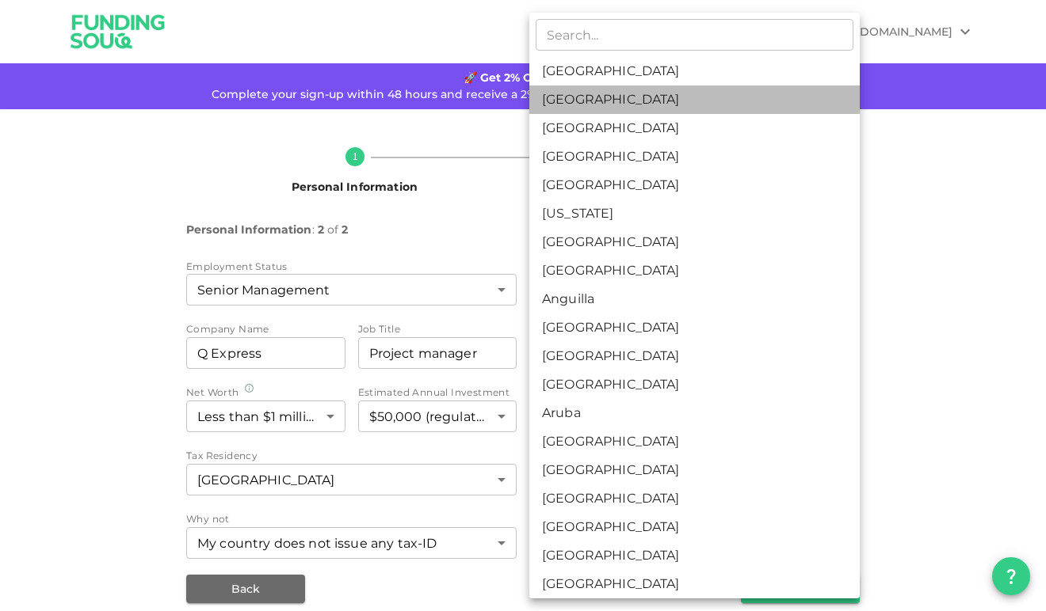
click at [620, 93] on li "United Arab Emirates" at bounding box center [694, 100] width 330 height 29
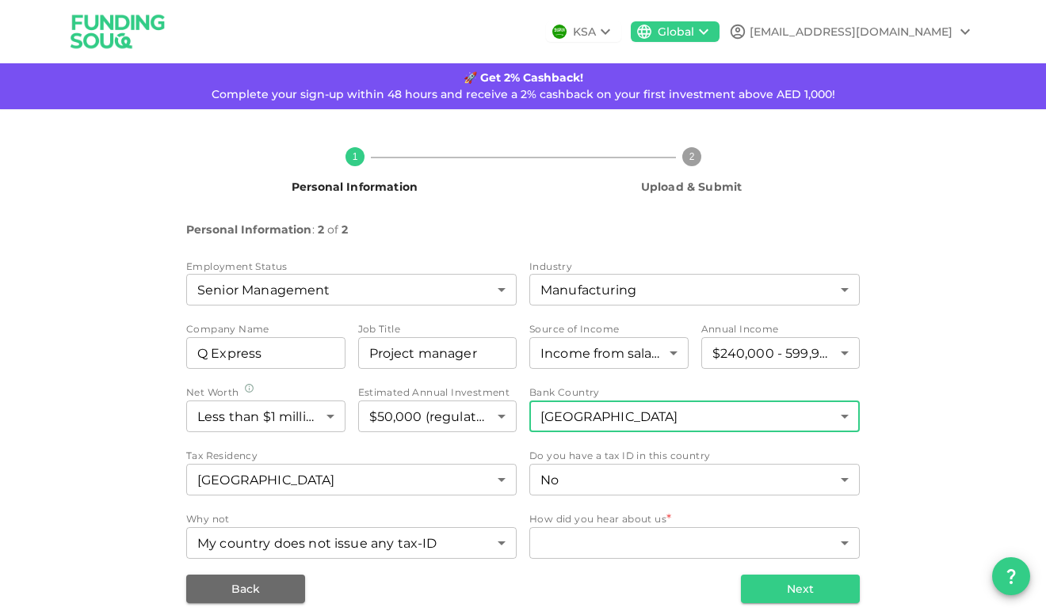
type input "2"
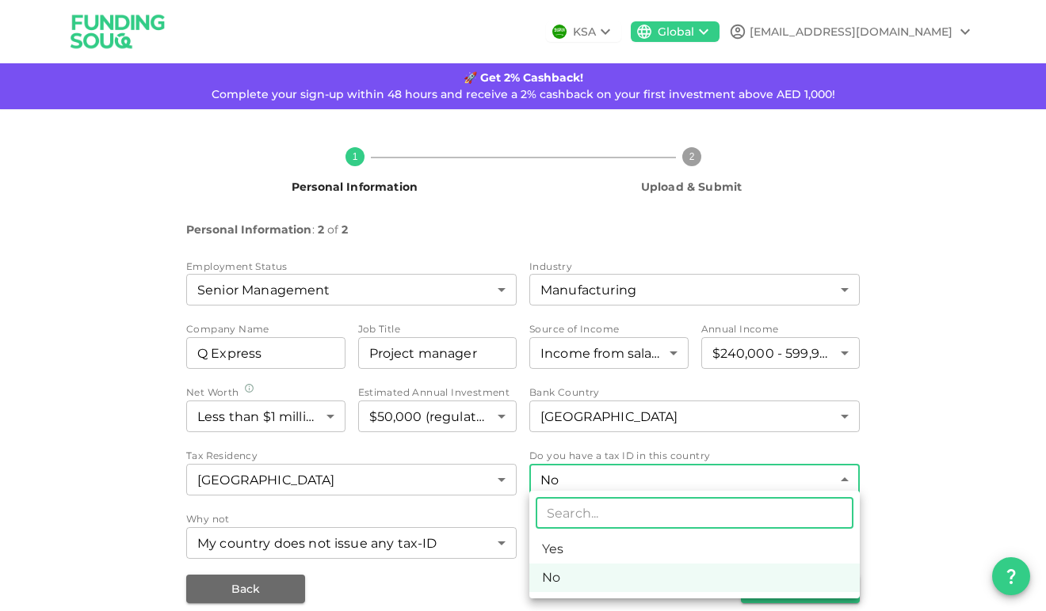
click at [608, 491] on body "KSA Global ahmed.fazil90@gmail.com 🚀 Get 2% Cashback! Complete your sign-up wit…" at bounding box center [523, 305] width 1046 height 611
click at [608, 491] on div at bounding box center [523, 305] width 1046 height 611
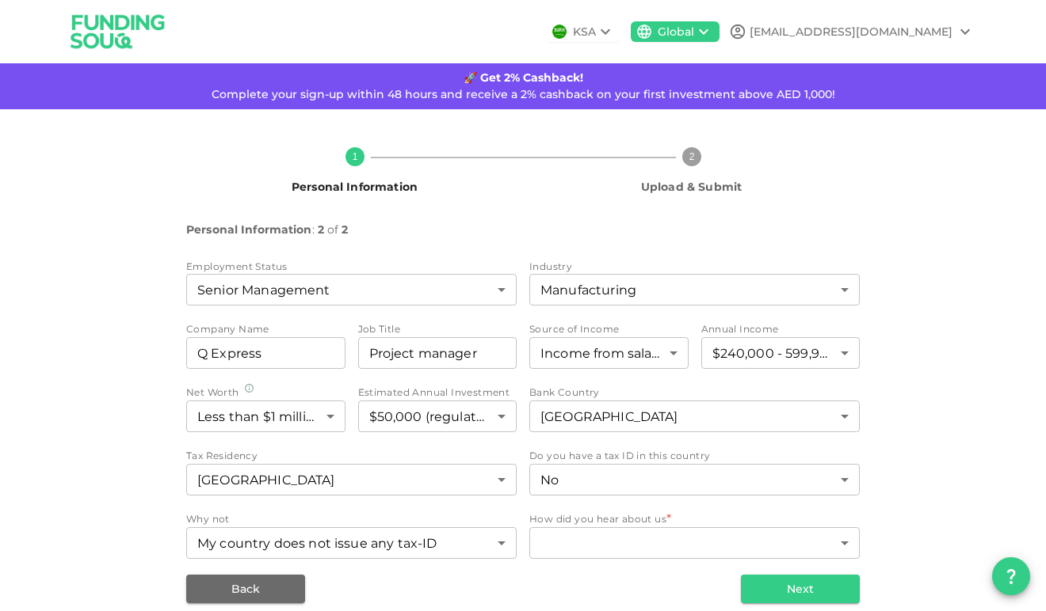
click at [907, 482] on div "1 Personal Information 2 Upload & Submit Personal Information : 2 of 2 Employme…" at bounding box center [522, 369] width 903 height 469
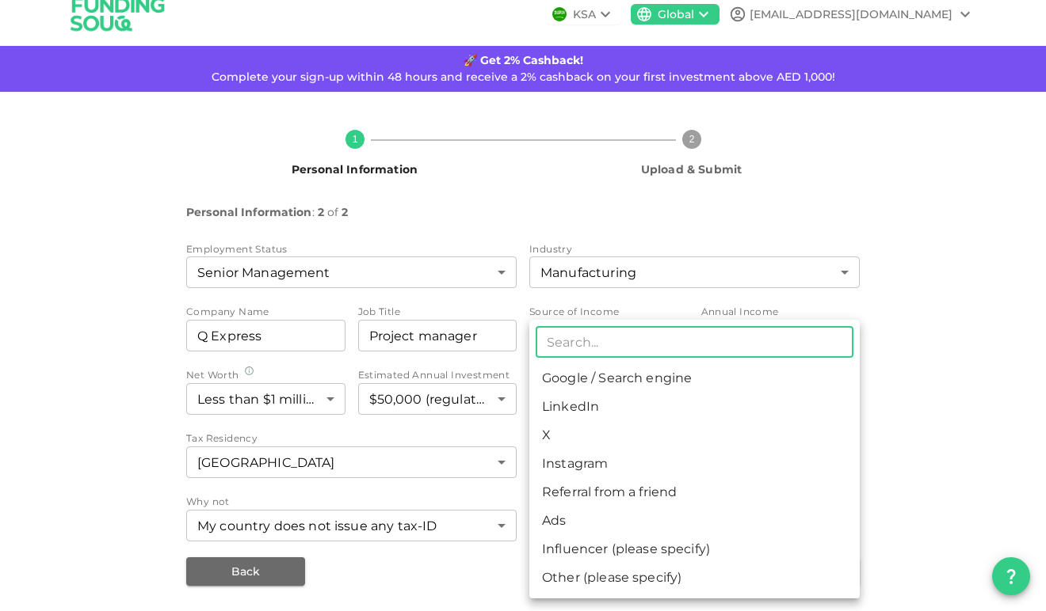
click at [746, 524] on body "KSA Global ahmed.fazil90@gmail.com 🚀 Get 2% Cashback! Complete your sign-up wit…" at bounding box center [523, 305] width 1046 height 611
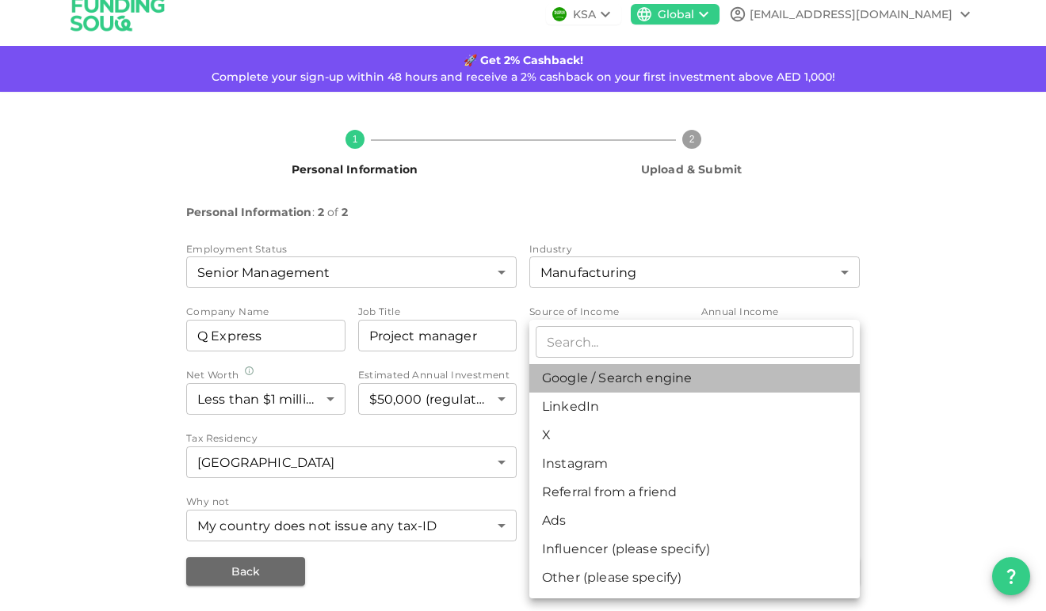
click at [661, 375] on li "Google / Search engine" at bounding box center [694, 378] width 330 height 29
type input "1"
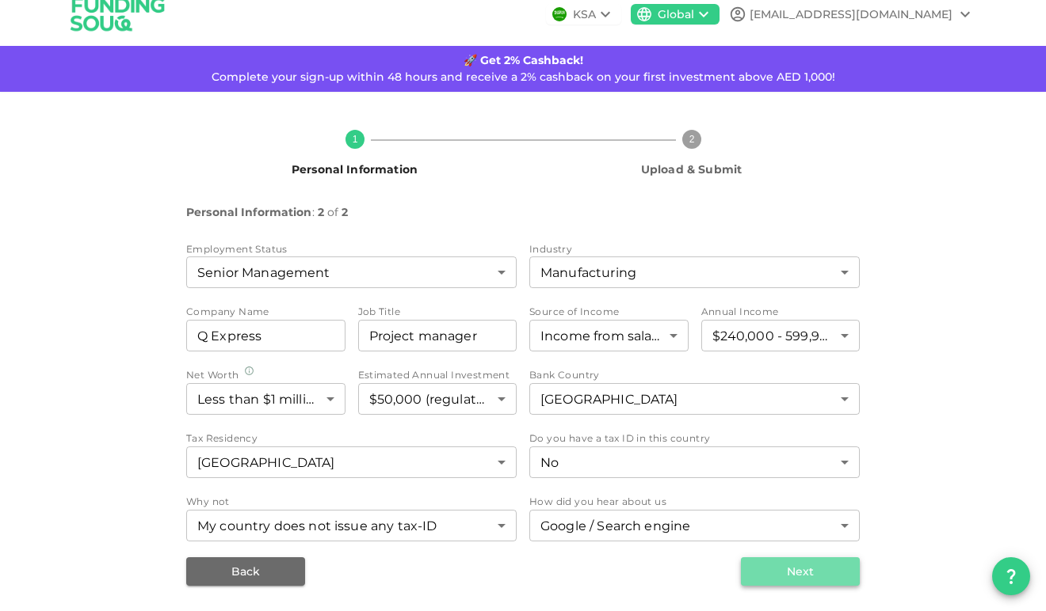
click at [801, 579] on button "Next" at bounding box center [800, 572] width 119 height 29
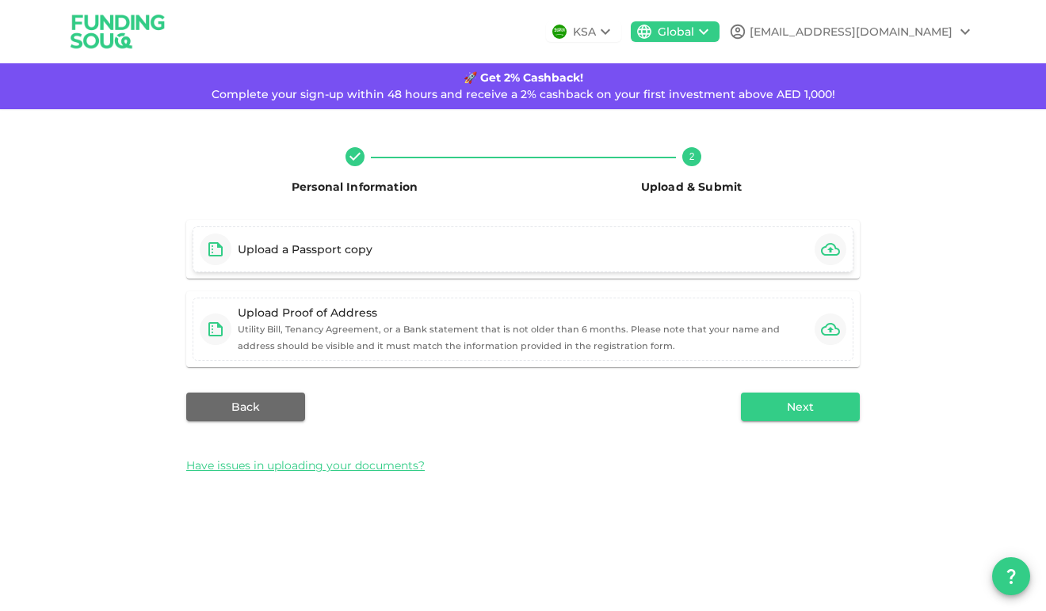
click at [736, 238] on div "Upload a Passport copy" at bounding box center [522, 250] width 661 height 46
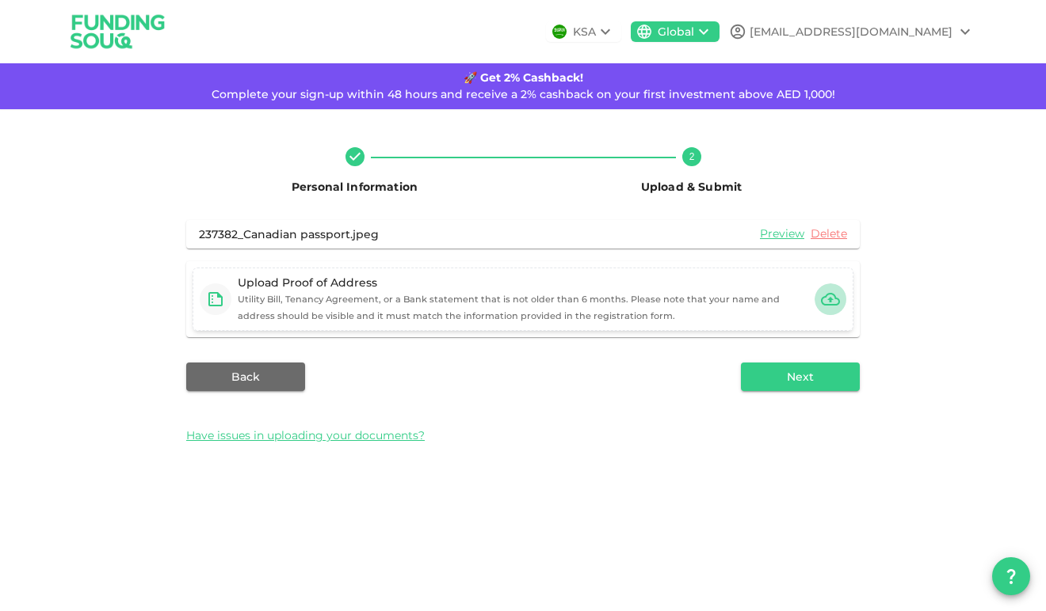
click at [819, 301] on button "button" at bounding box center [830, 300] width 32 height 32
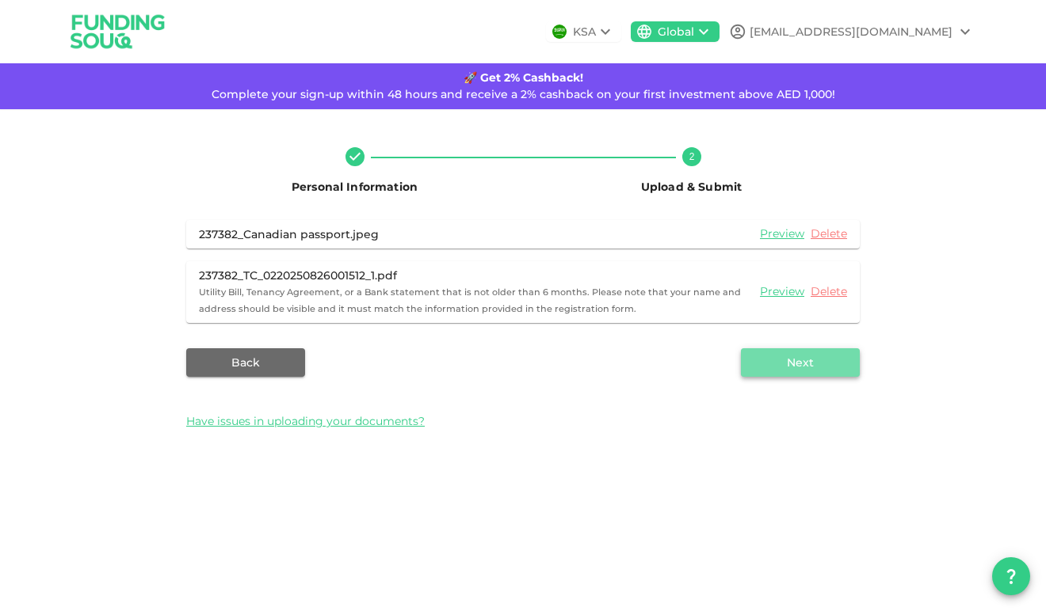
click at [783, 362] on button "Next" at bounding box center [800, 363] width 119 height 29
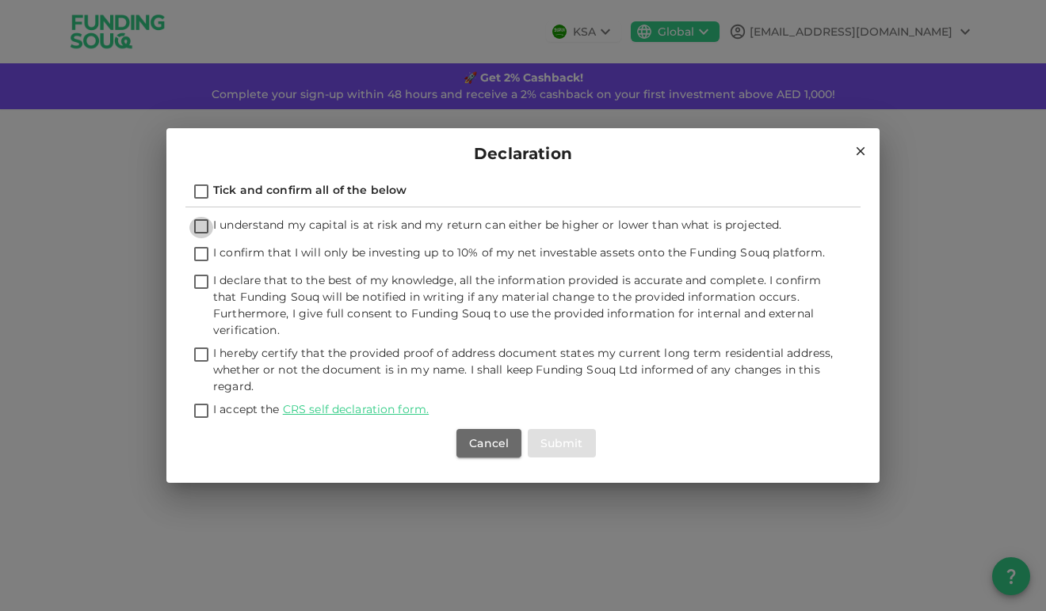
click at [204, 229] on input "I understand my capital is at risk and my return can either be higher or lower …" at bounding box center [201, 227] width 24 height 21
checkbox input "true"
click at [203, 261] on input "I confirm that I will only be investing up to 10% of my net investable assets o…" at bounding box center [201, 255] width 24 height 21
checkbox input "true"
click at [201, 283] on input "I declare that to the best of my knowledge, all the information provided is acc…" at bounding box center [201, 282] width 24 height 21
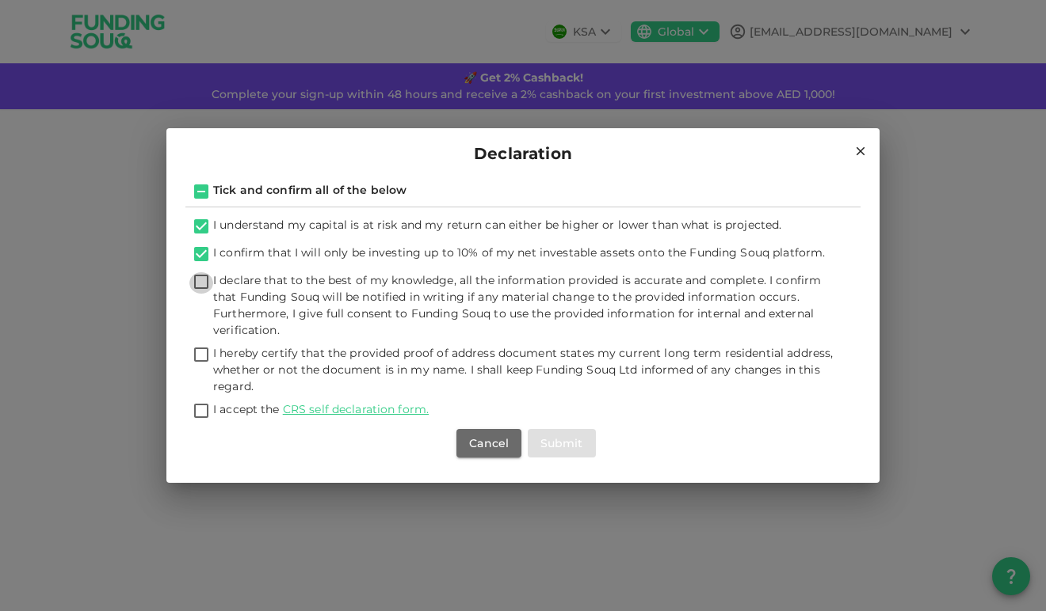
checkbox input "true"
click at [198, 352] on input "I hereby certify that the provided proof of address document states my current …" at bounding box center [201, 355] width 24 height 21
checkbox input "true"
click at [199, 415] on input "I accept the CRS self declaration form." at bounding box center [201, 412] width 24 height 21
checkbox input "true"
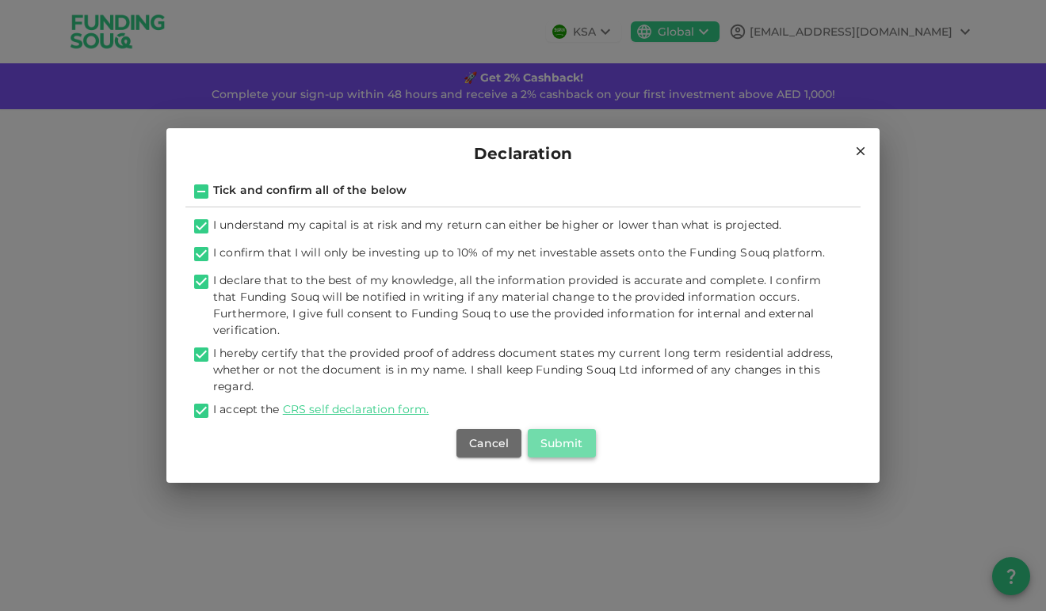
click at [566, 444] on button "Submit" at bounding box center [562, 443] width 68 height 29
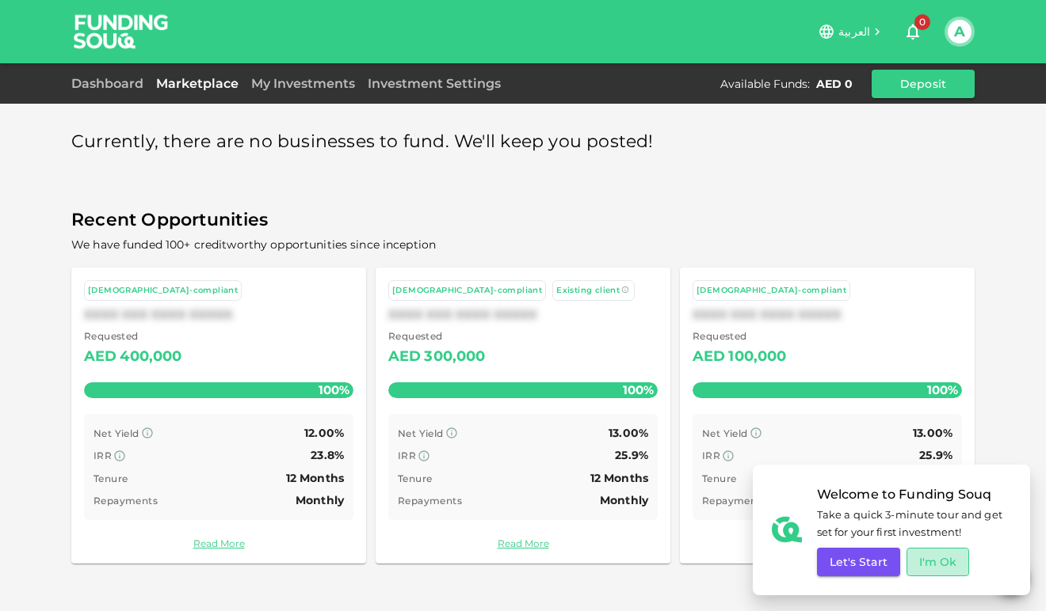
click at [933, 563] on button "I'm Ok" at bounding box center [937, 562] width 63 height 29
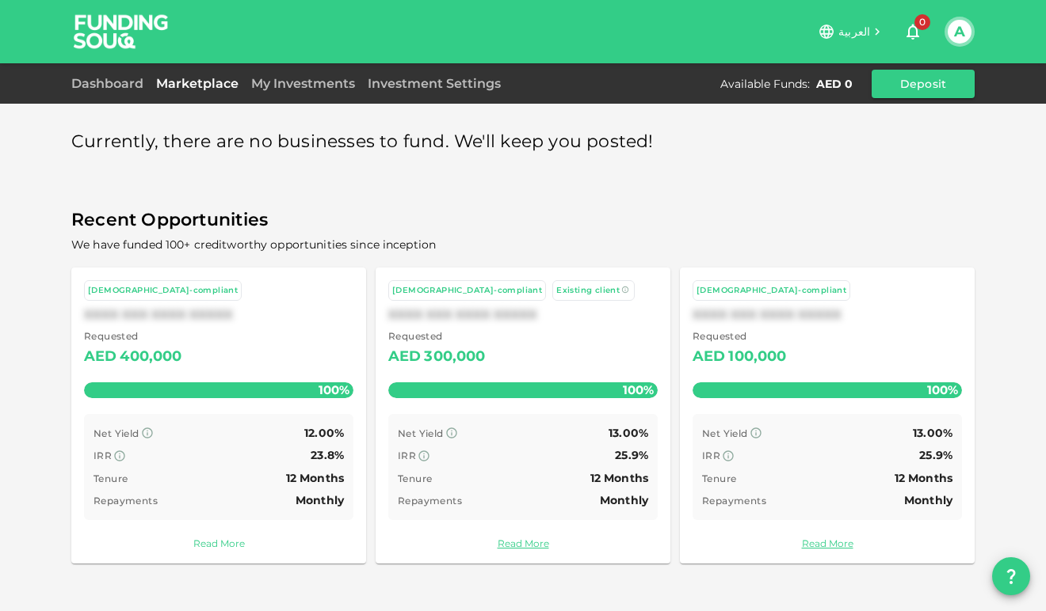
click at [228, 539] on link "Read More" at bounding box center [218, 543] width 269 height 15
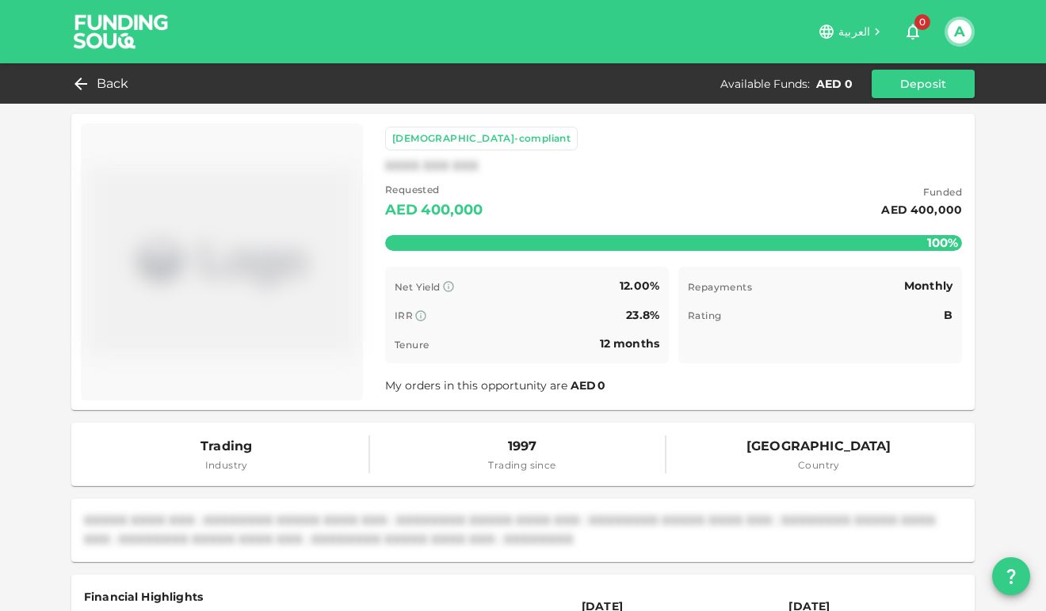
click at [93, 64] on div "Back Available Funds : AED 0 Deposit" at bounding box center [523, 83] width 1046 height 40
click at [92, 83] on div "Back" at bounding box center [103, 84] width 64 height 22
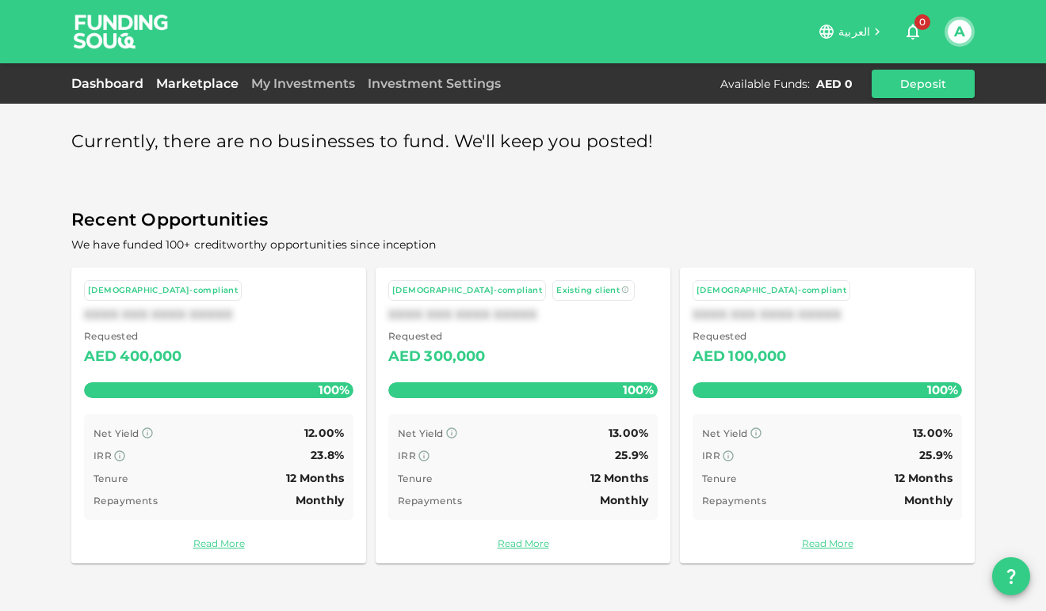
click at [107, 79] on link "Dashboard" at bounding box center [110, 83] width 78 height 15
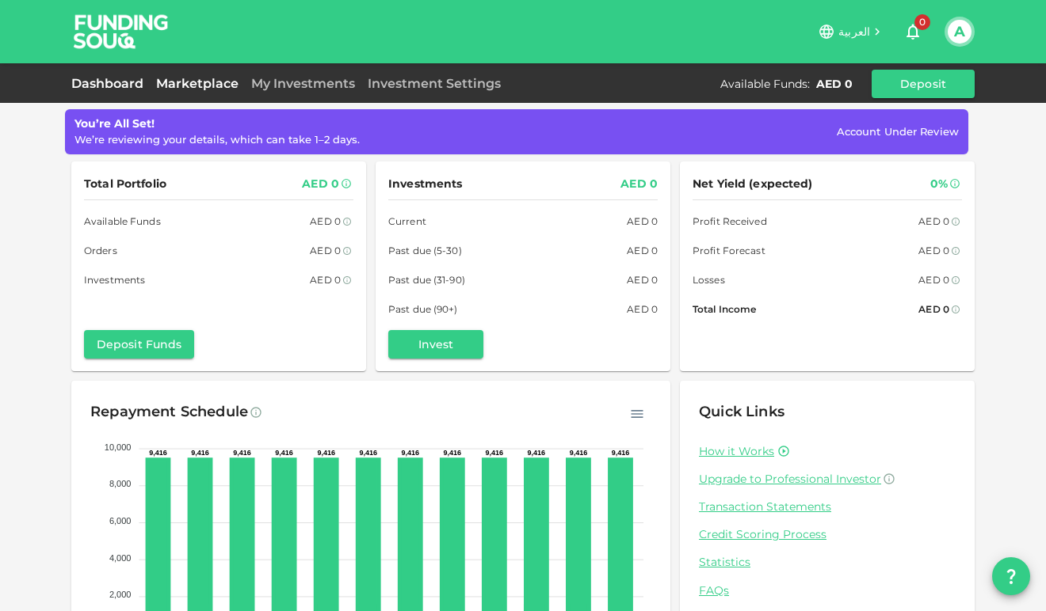
click at [207, 76] on link "Marketplace" at bounding box center [197, 83] width 95 height 15
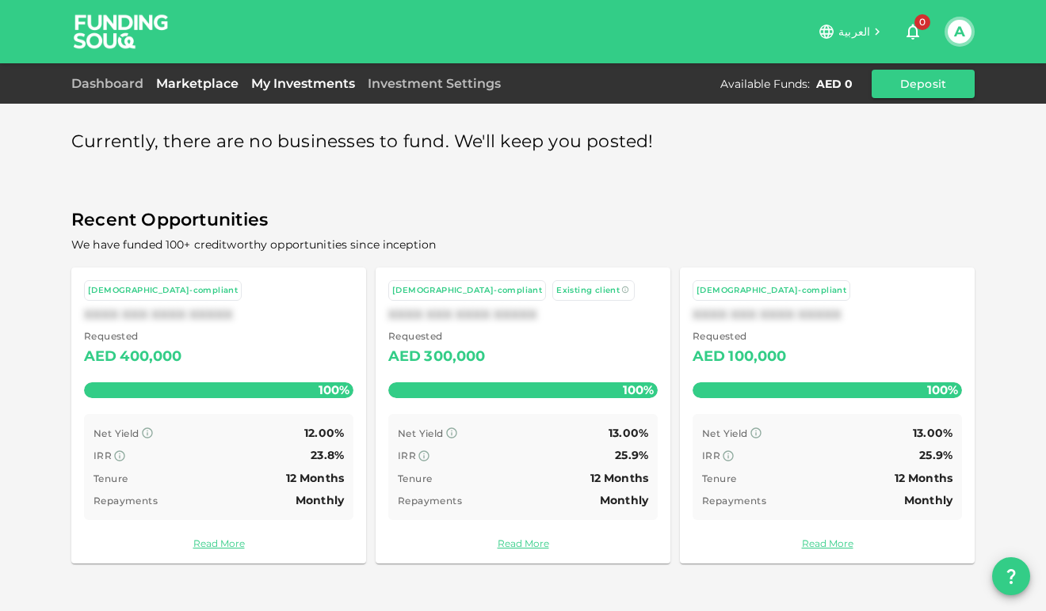
click at [302, 86] on link "My Investments" at bounding box center [303, 83] width 116 height 15
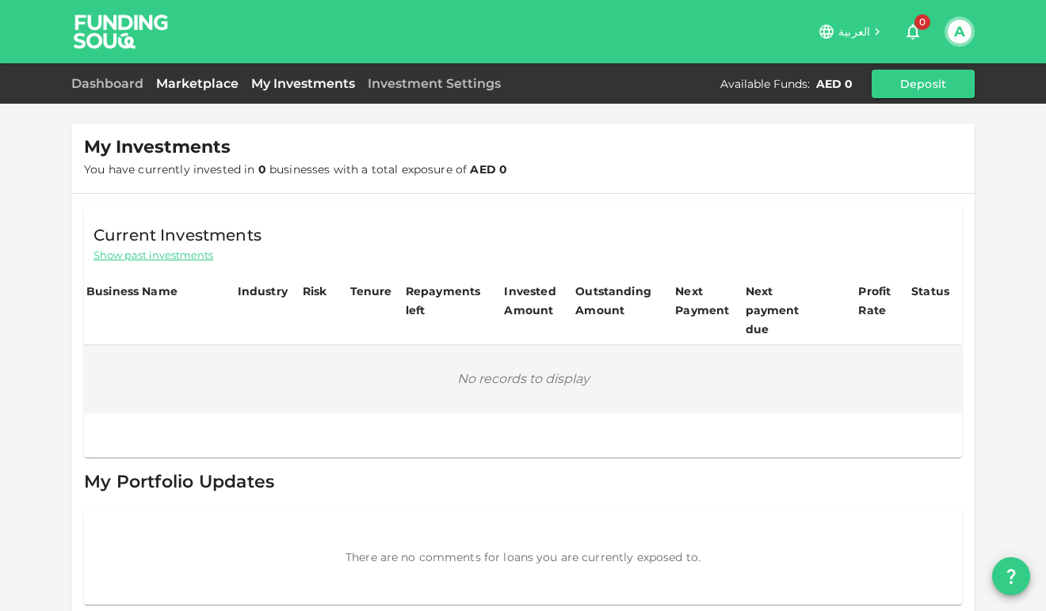
click at [188, 88] on link "Marketplace" at bounding box center [197, 83] width 95 height 15
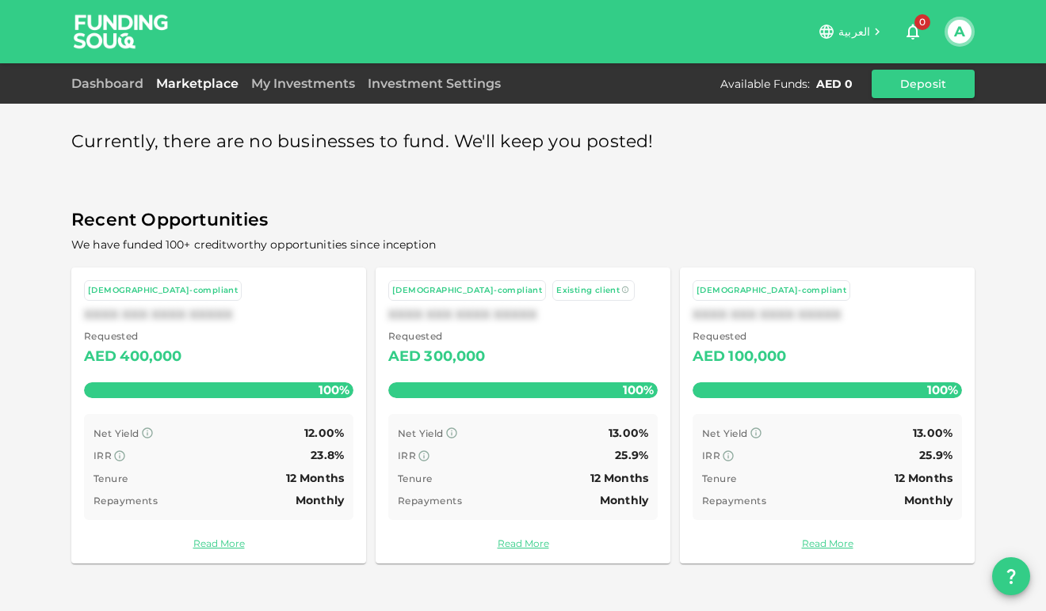
click at [728, 133] on div "Currently, there are no businesses to fund. We'll keep you posted!" at bounding box center [522, 142] width 903 height 31
